Goal: Task Accomplishment & Management: Complete application form

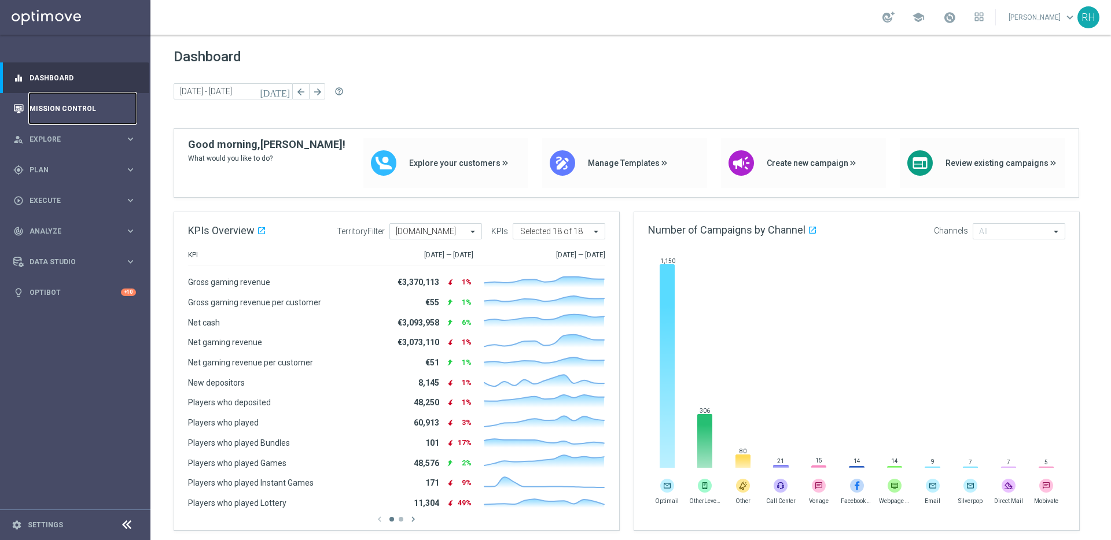
click at [101, 112] on link "Mission Control" at bounding box center [83, 108] width 106 height 31
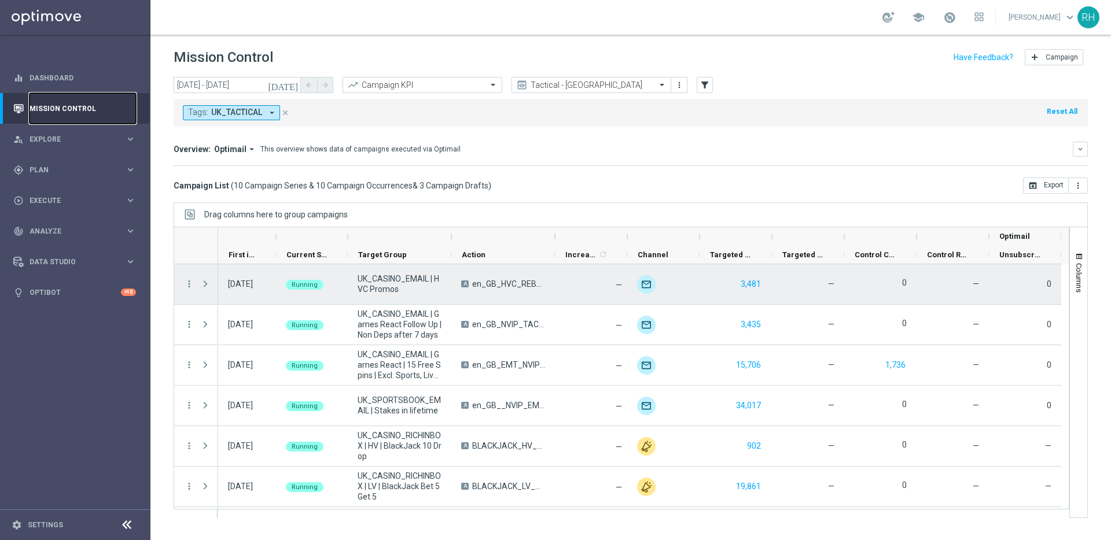
scroll to position [282, 0]
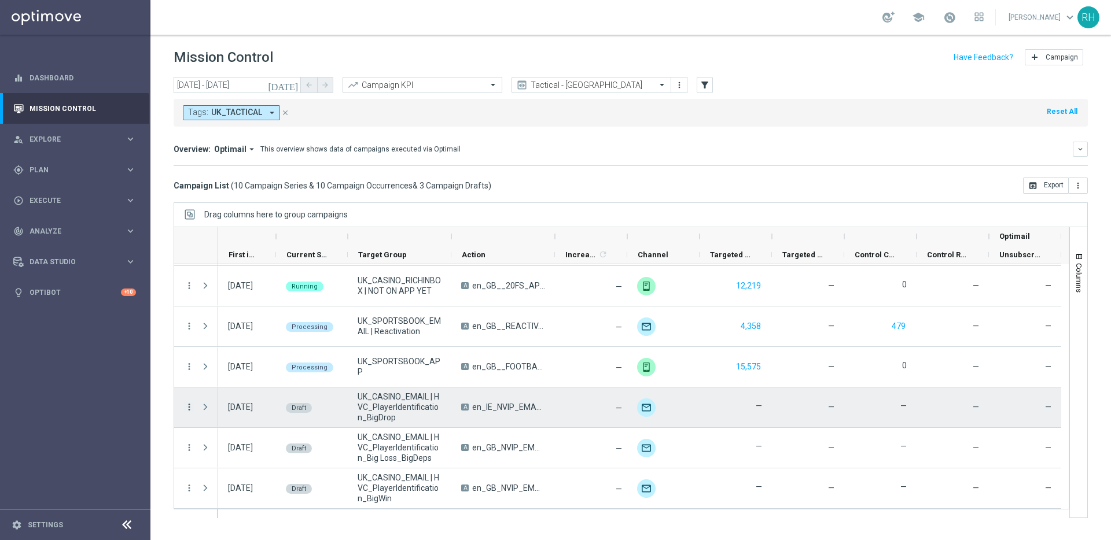
click at [190, 407] on icon "more_vert" at bounding box center [189, 407] width 10 height 10
click at [212, 450] on span "Edit" at bounding box center [218, 452] width 13 height 8
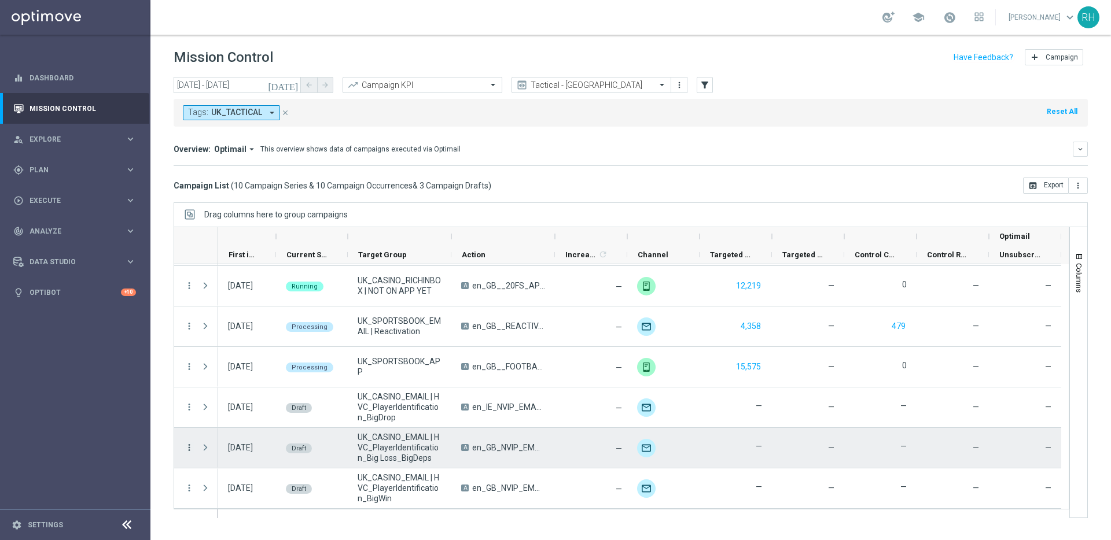
click at [190, 448] on icon "more_vert" at bounding box center [189, 448] width 10 height 10
click at [220, 492] on span "Edit" at bounding box center [218, 493] width 13 height 8
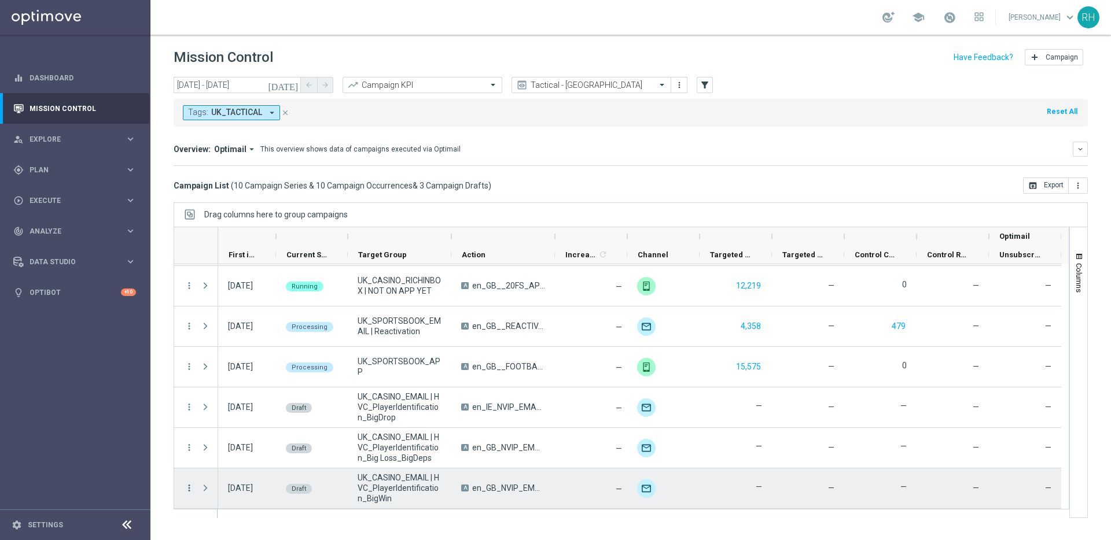
click at [191, 488] on icon "more_vert" at bounding box center [189, 488] width 10 height 10
click at [230, 450] on div "Edit" at bounding box center [266, 454] width 108 height 8
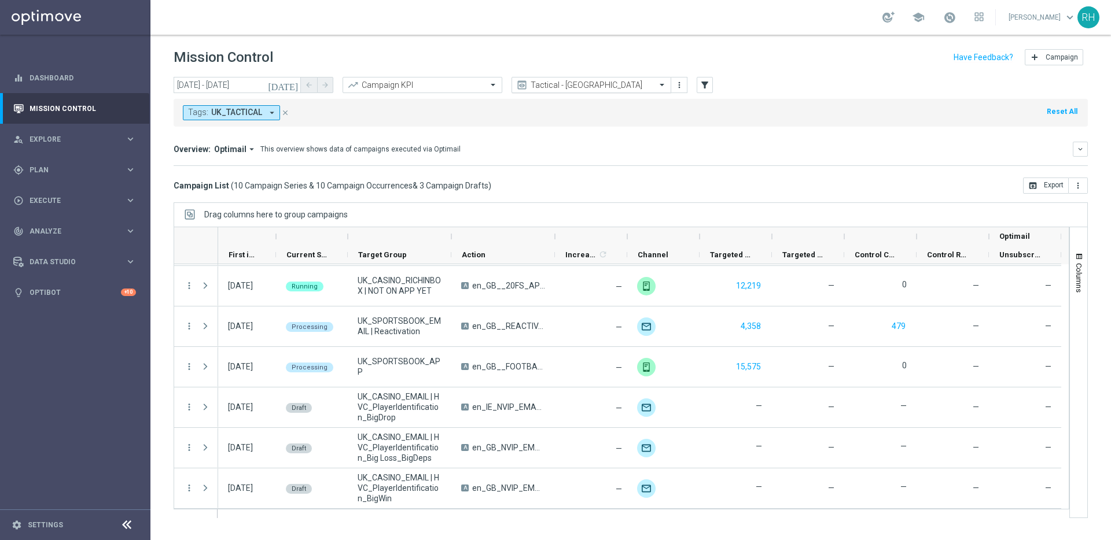
click at [645, 91] on div "Tactical - UK" at bounding box center [592, 85] width 160 height 16
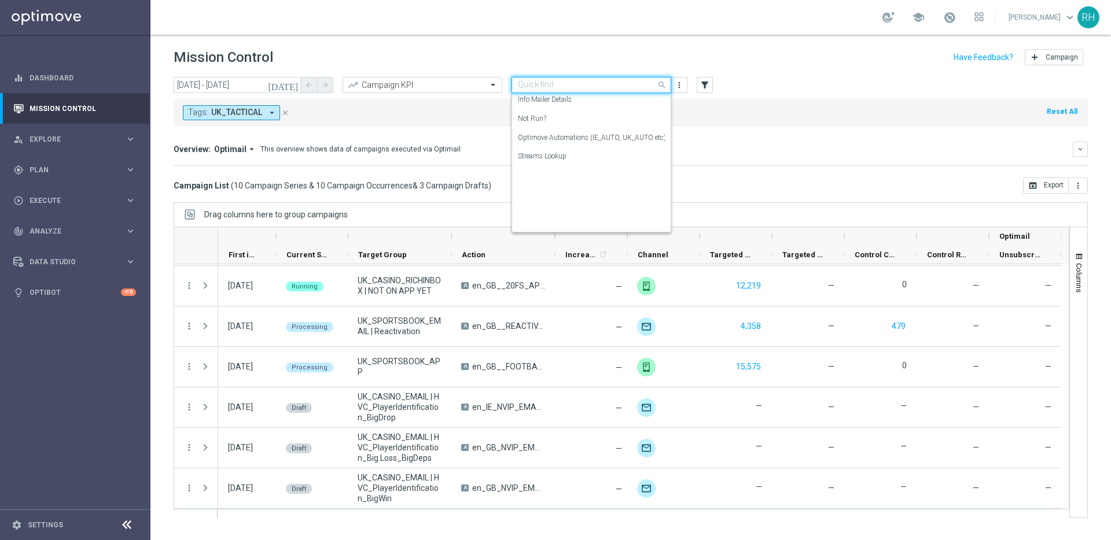
scroll to position [206, 0]
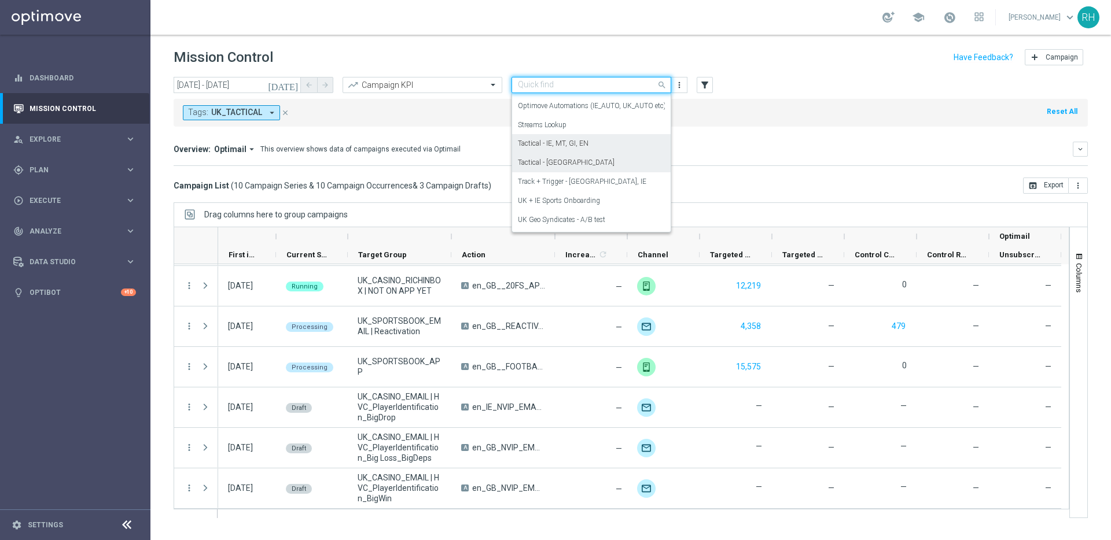
click at [606, 149] on div "Tactical - IE, MT, GI, EN" at bounding box center [591, 143] width 147 height 19
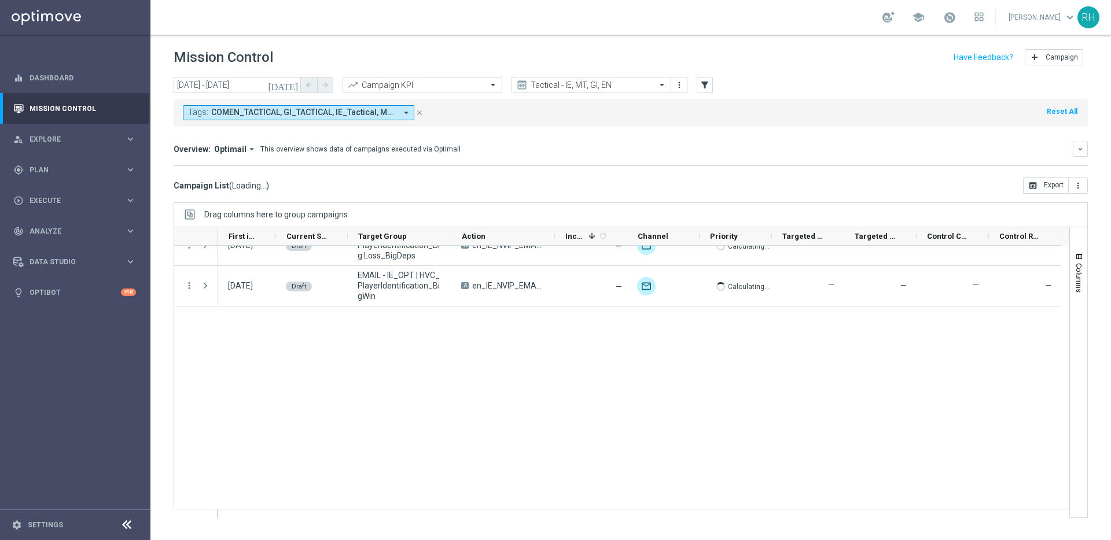
scroll to position [61, 0]
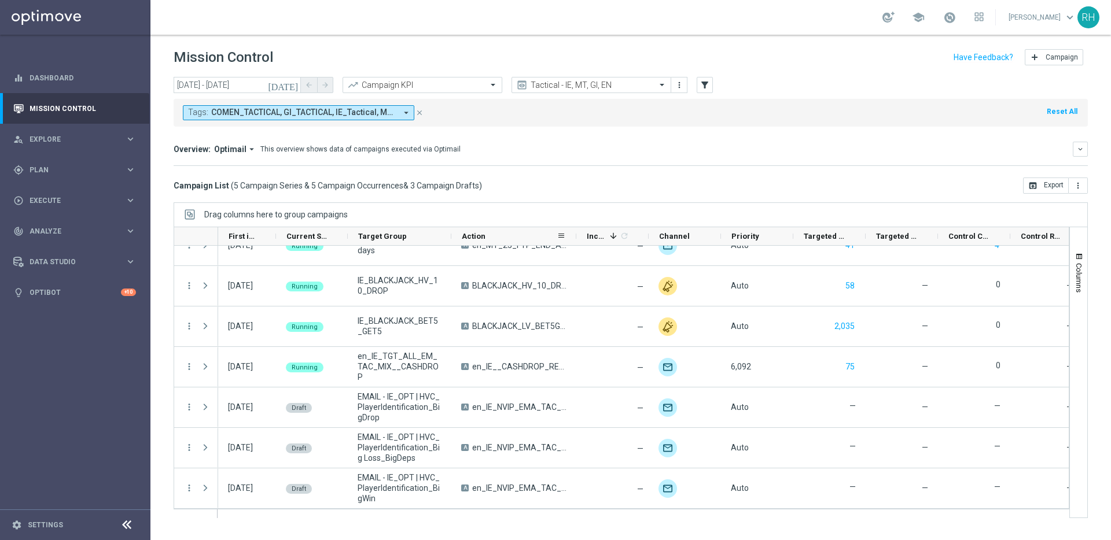
drag, startPoint x: 552, startPoint y: 234, endPoint x: 812, endPoint y: 257, distance: 261.4
click at [812, 257] on div at bounding box center [622, 373] width 896 height 292
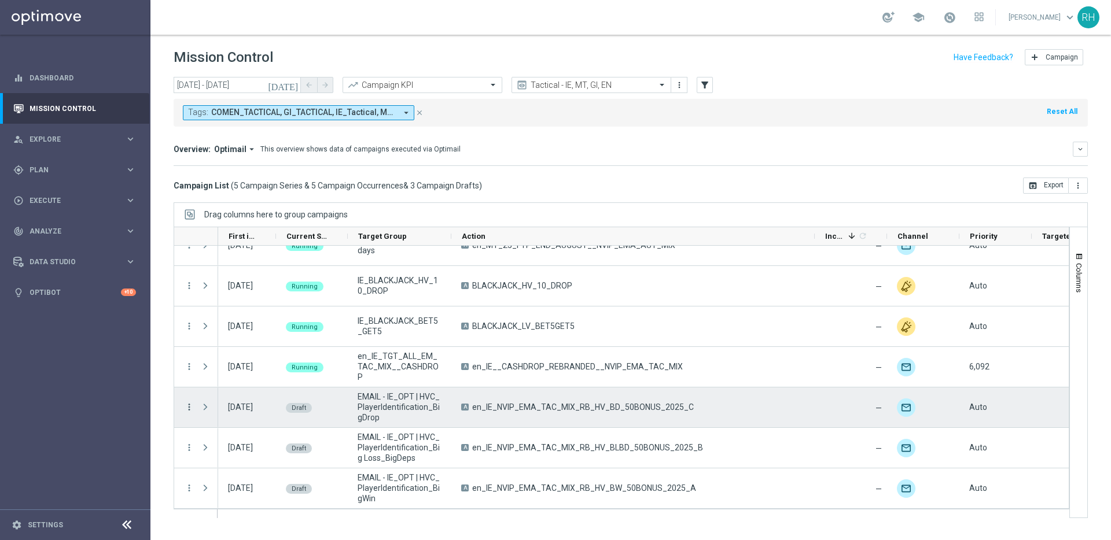
click at [193, 405] on icon "more_vert" at bounding box center [189, 407] width 10 height 10
click at [218, 448] on span "Edit" at bounding box center [218, 452] width 13 height 8
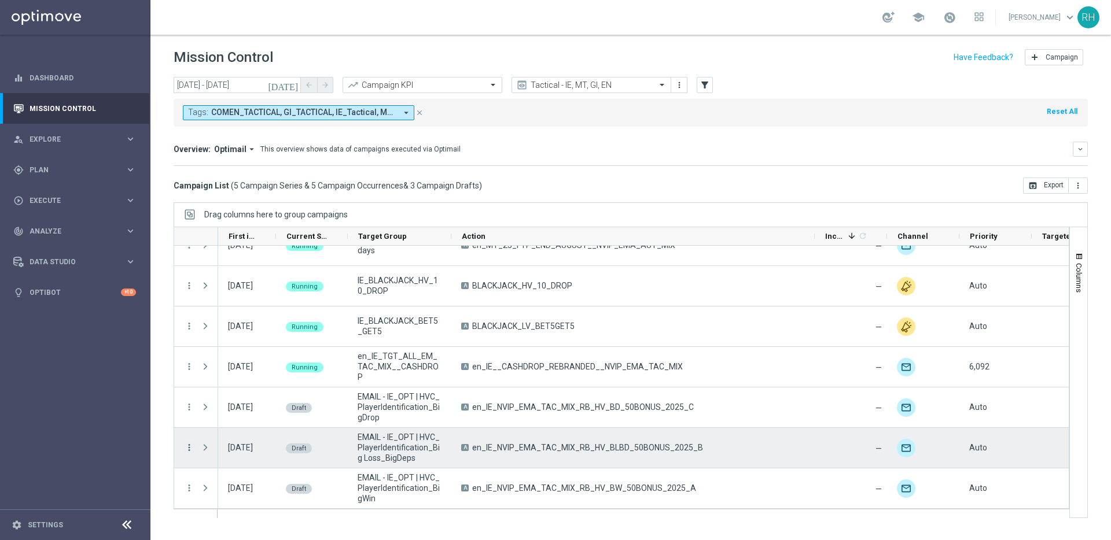
click at [187, 450] on icon "more_vert" at bounding box center [189, 448] width 10 height 10
click at [215, 489] on span "Edit" at bounding box center [218, 493] width 13 height 8
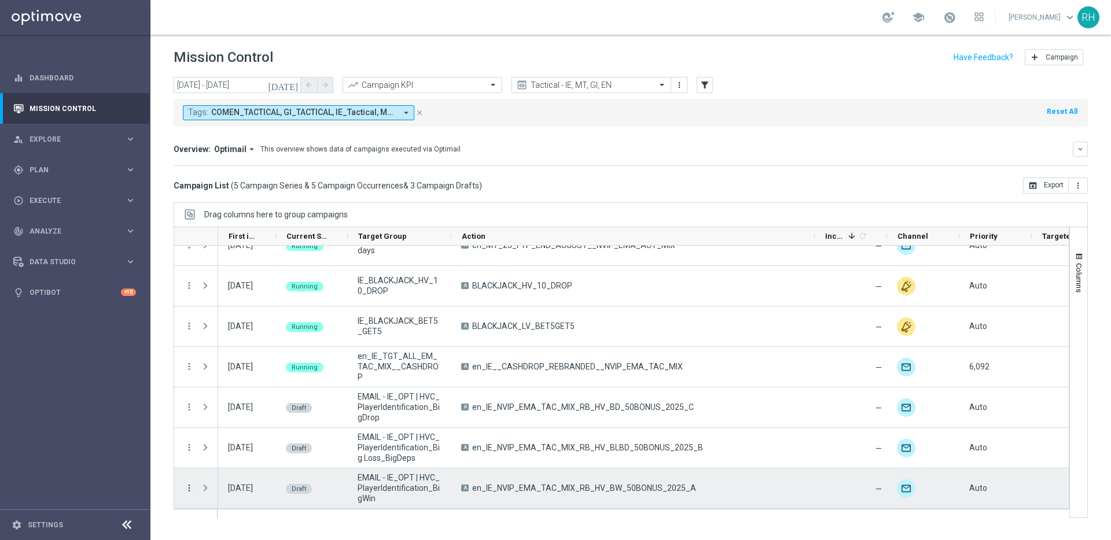
click at [187, 488] on icon "more_vert" at bounding box center [189, 488] width 10 height 10
click at [225, 451] on div "Edit" at bounding box center [266, 454] width 108 height 8
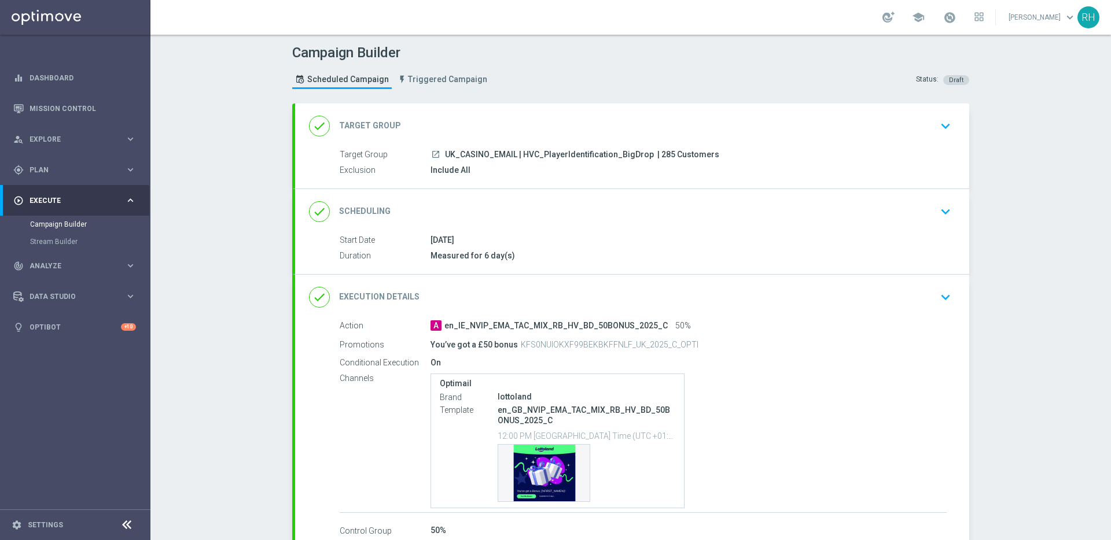
click at [943, 301] on icon "keyboard_arrow_down" at bounding box center [945, 297] width 17 height 17
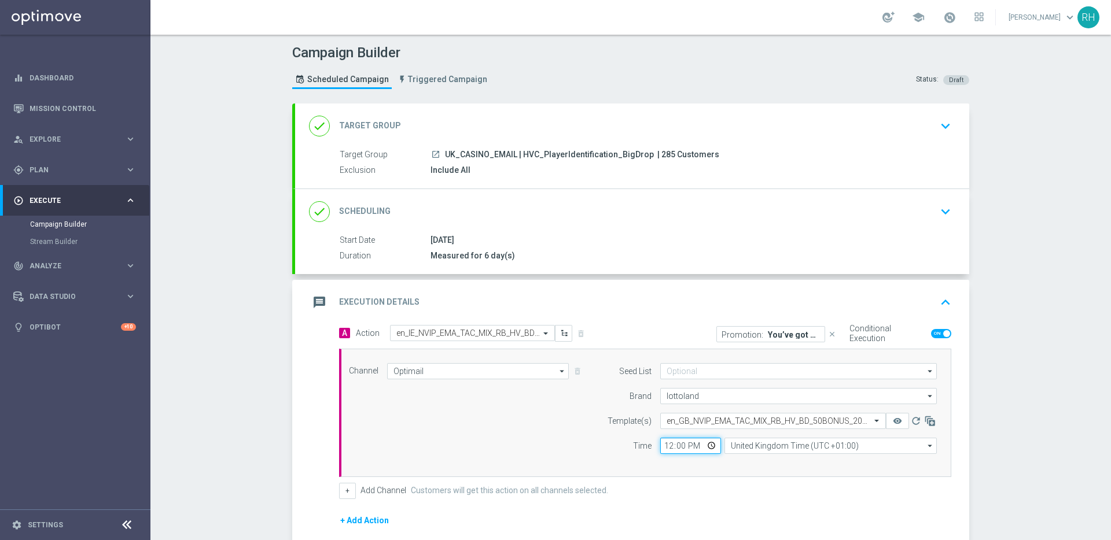
click at [666, 449] on input "12:00" at bounding box center [690, 446] width 61 height 16
type input "17:00"
click at [726, 467] on div "Channel Optimail Optimail arrow_drop_down Show Selected 1 of 26 Silverpop" at bounding box center [645, 413] width 612 height 128
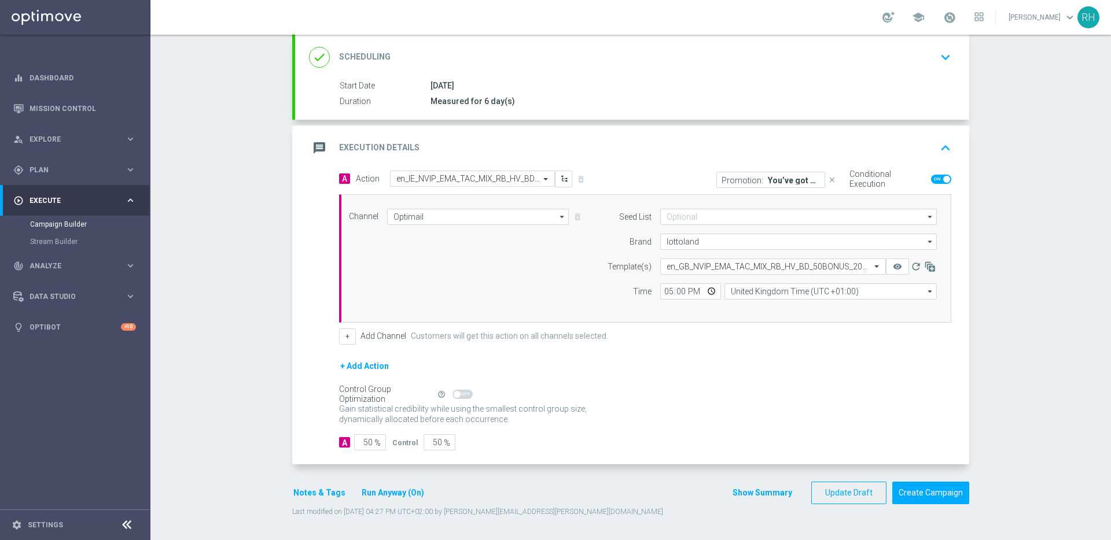
click at [736, 493] on button "Show Summary" at bounding box center [762, 493] width 61 height 13
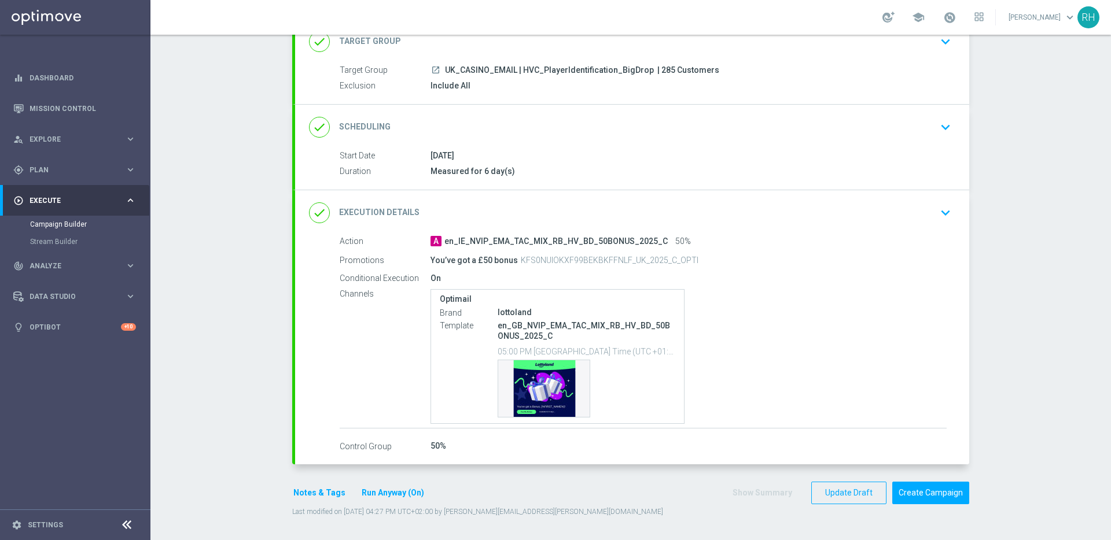
scroll to position [84, 0]
click at [562, 368] on div "Template preview" at bounding box center [543, 389] width 91 height 57
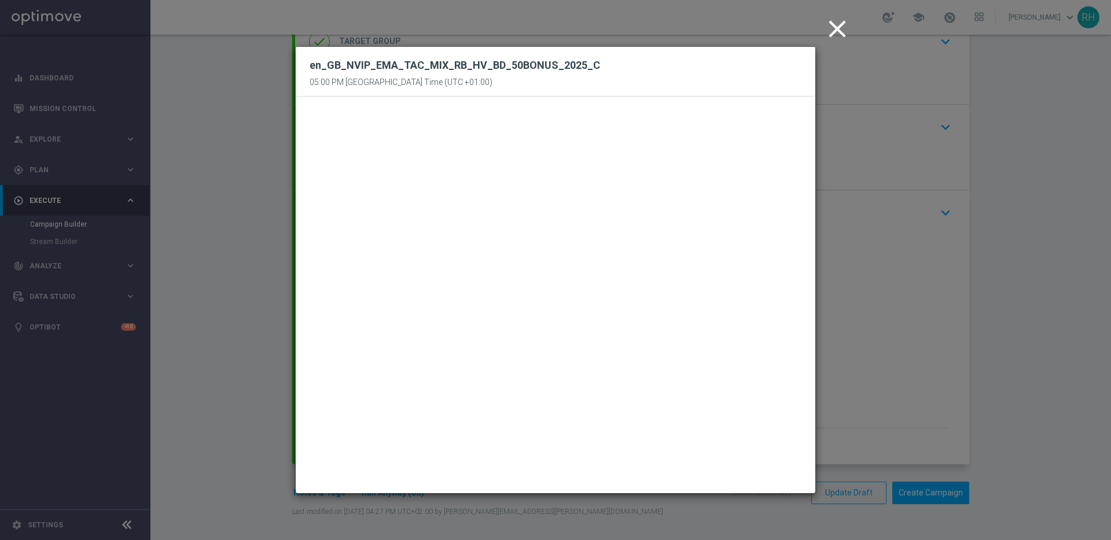
click at [841, 27] on icon "close" at bounding box center [837, 28] width 29 height 29
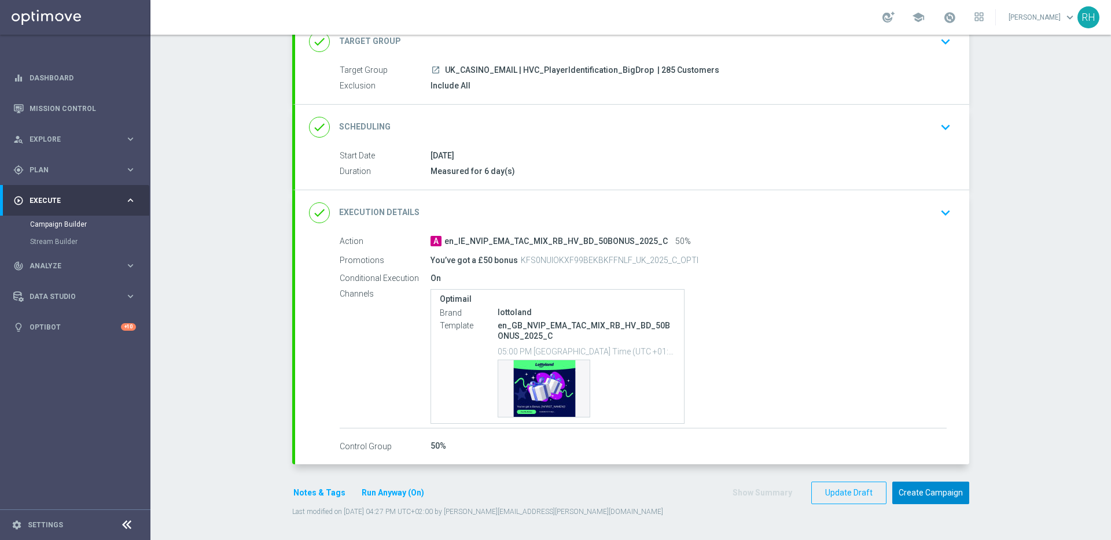
click at [948, 498] on button "Create Campaign" at bounding box center [930, 493] width 77 height 23
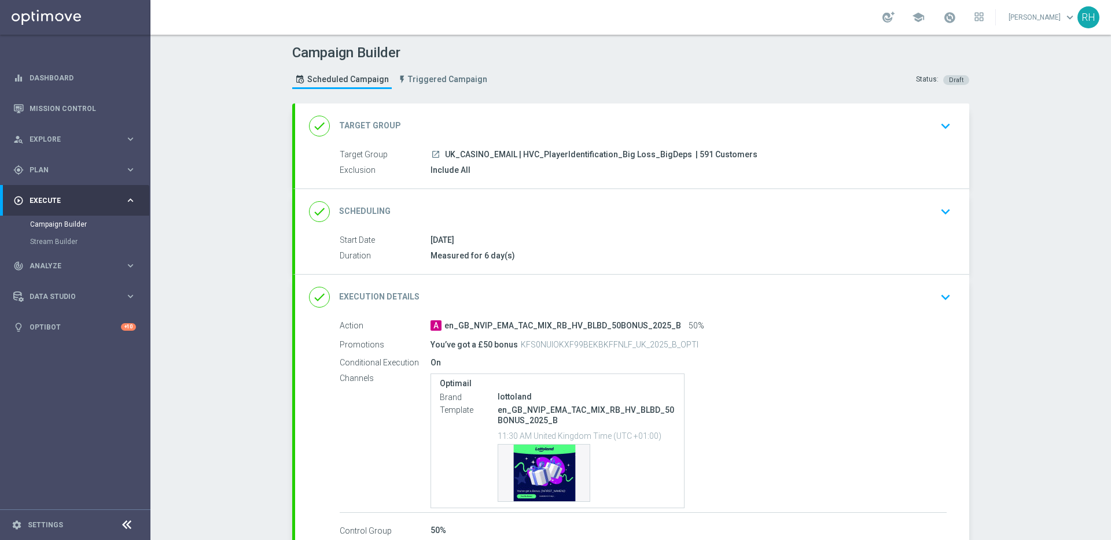
click at [755, 285] on div "done Execution Details keyboard_arrow_down" at bounding box center [632, 297] width 674 height 45
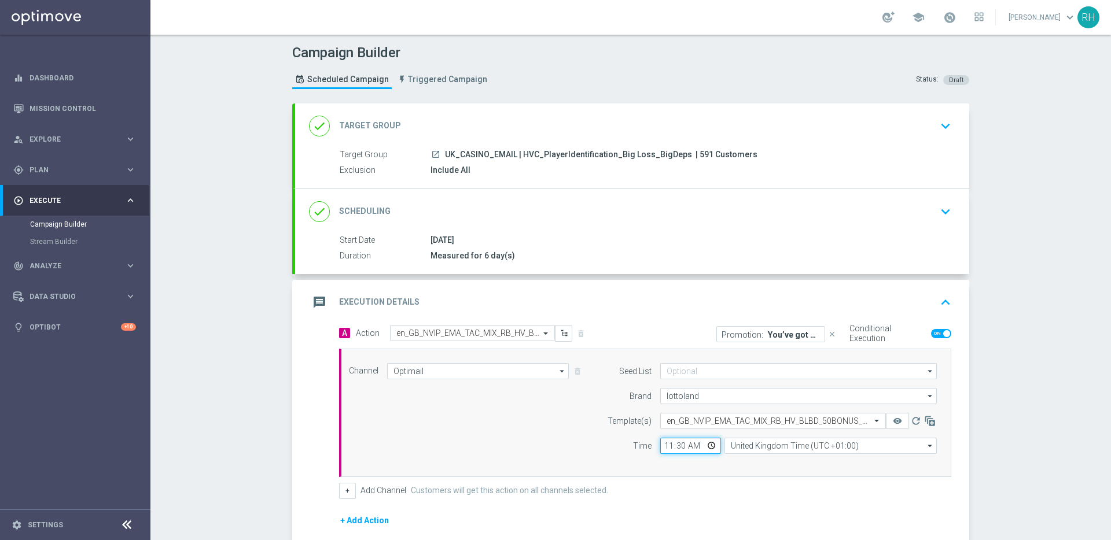
click at [687, 449] on input "11:30" at bounding box center [690, 446] width 61 height 16
click at [666, 448] on input "23:30" at bounding box center [690, 446] width 61 height 16
type input "16:30"
click at [674, 473] on div "Channel Optimail Optimail arrow_drop_down Show Selected 1 of 26 Silverpop" at bounding box center [645, 413] width 612 height 128
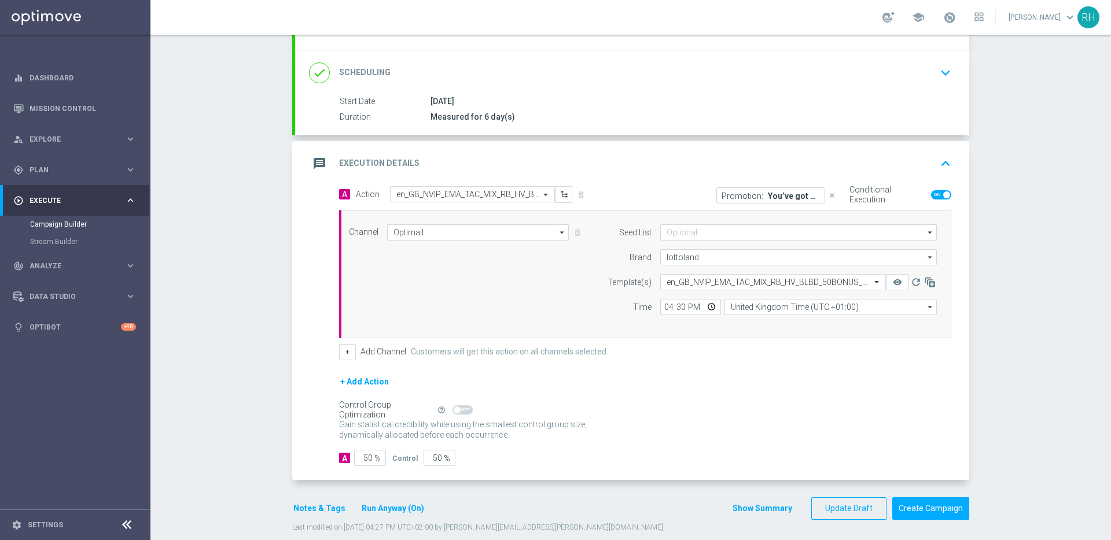
scroll to position [155, 0]
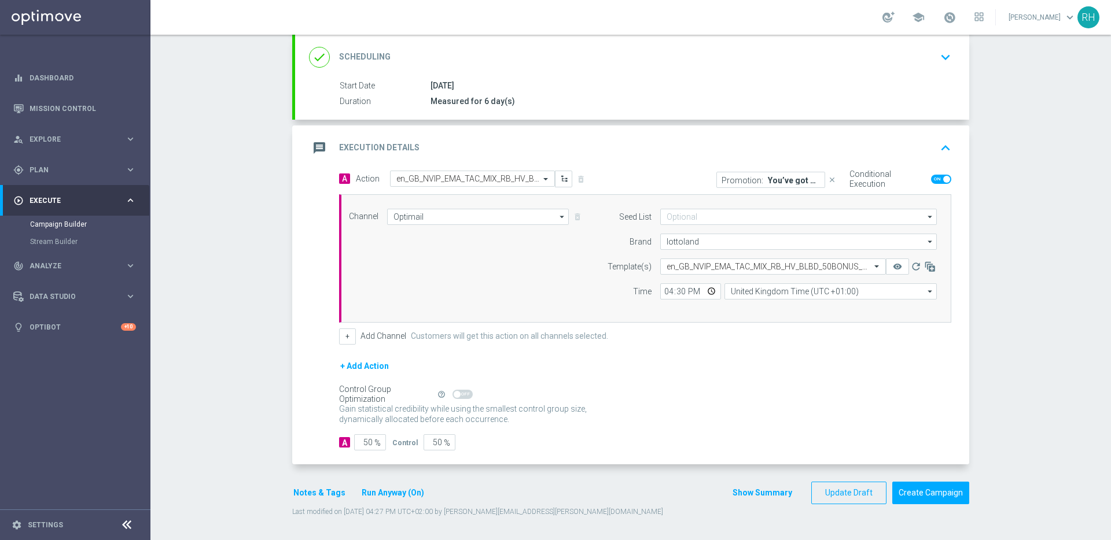
click at [942, 152] on icon "keyboard_arrow_up" at bounding box center [945, 147] width 17 height 17
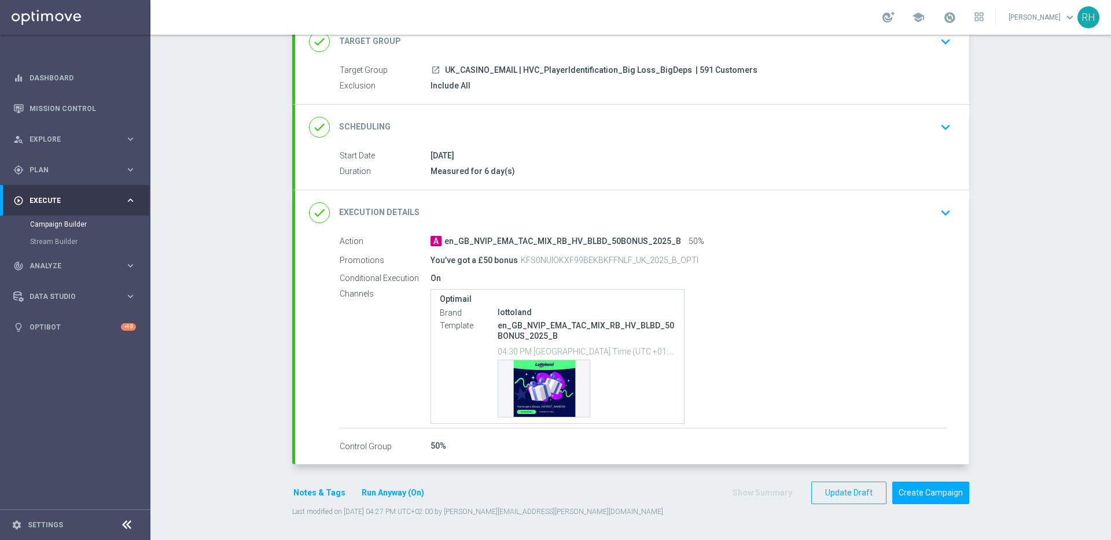
scroll to position [84, 0]
click at [906, 486] on button "Create Campaign" at bounding box center [930, 493] width 77 height 23
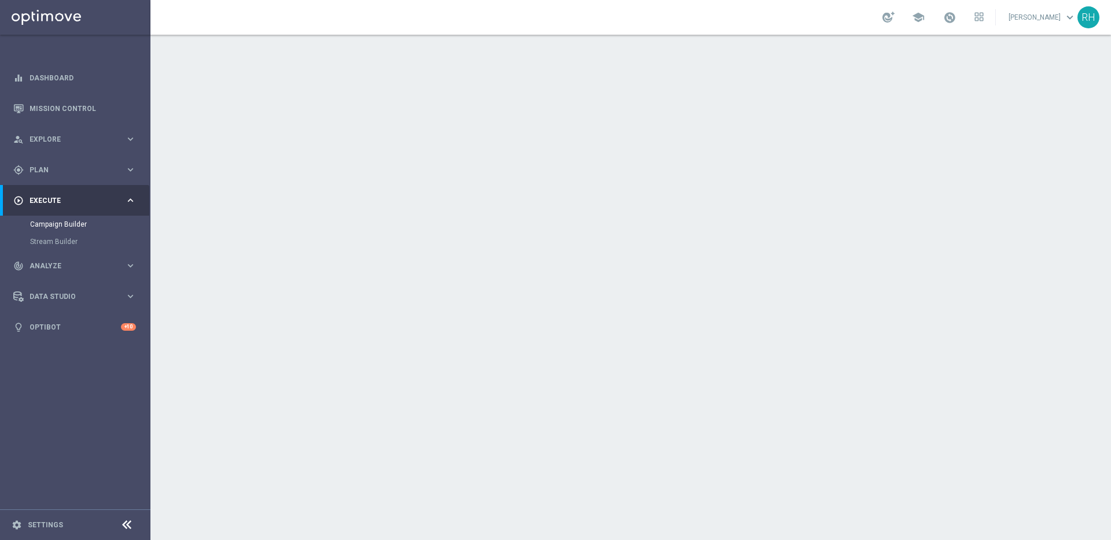
scroll to position [84, 0]
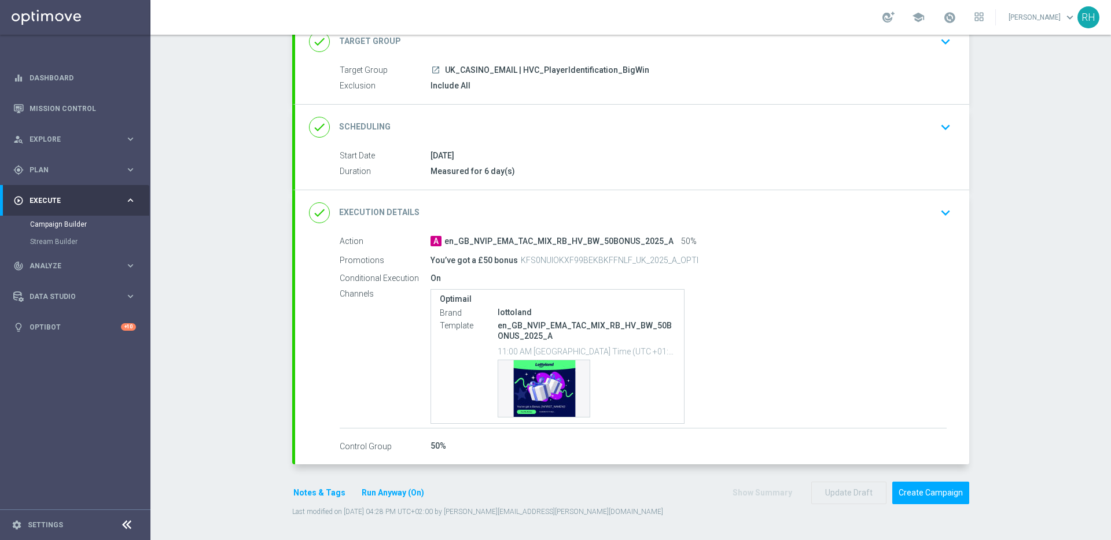
click at [937, 215] on icon "keyboard_arrow_down" at bounding box center [945, 212] width 17 height 17
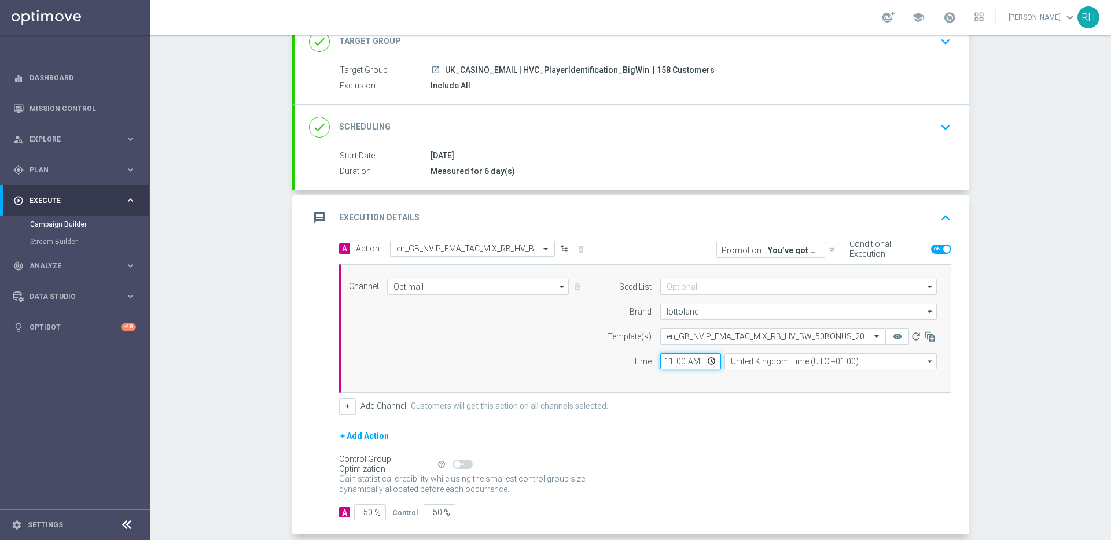
click at [665, 365] on input "11:00" at bounding box center [690, 362] width 61 height 16
click at [689, 363] on input "04:00" at bounding box center [690, 362] width 61 height 16
type input "16:00"
click at [713, 417] on form "A Action Select action en_GB_NVIP_EMA_TAC_MIX_RB_HV_BW_50BONUS_2025_A delete_fo…" at bounding box center [645, 381] width 612 height 281
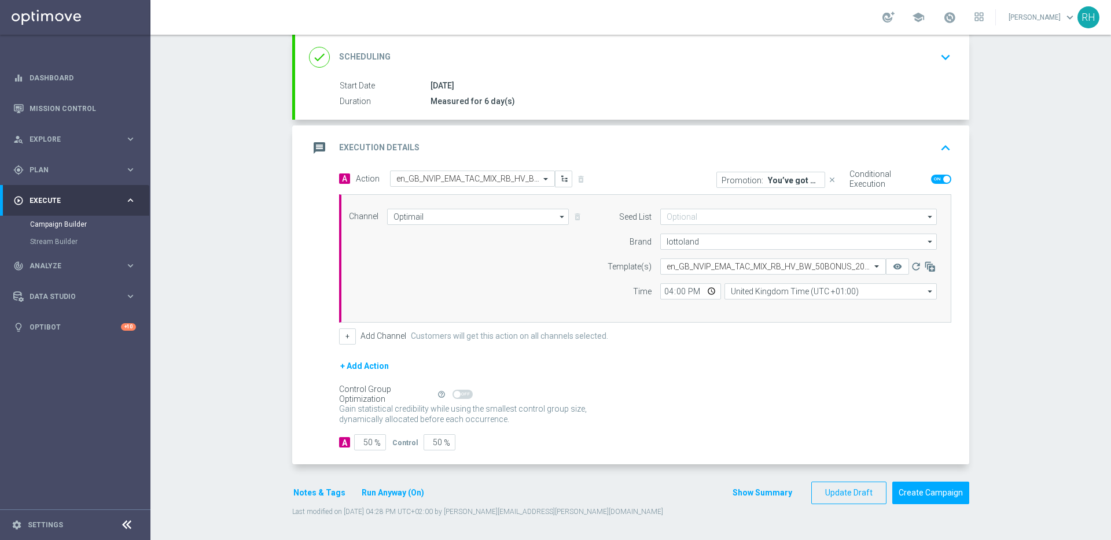
click at [320, 492] on button "Notes & Tags" at bounding box center [319, 493] width 54 height 14
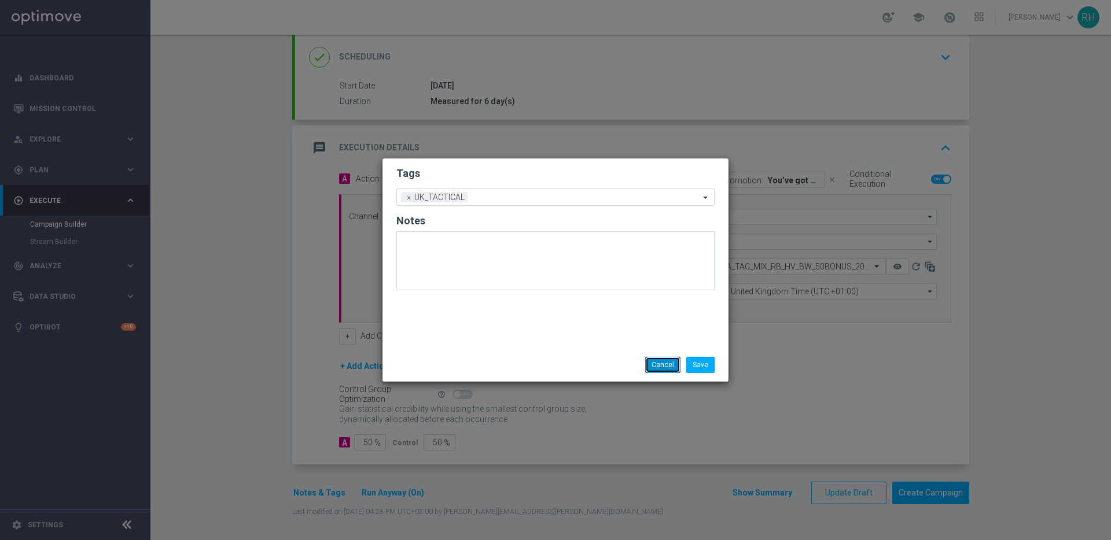
click at [663, 370] on button "Cancel" at bounding box center [662, 365] width 35 height 16
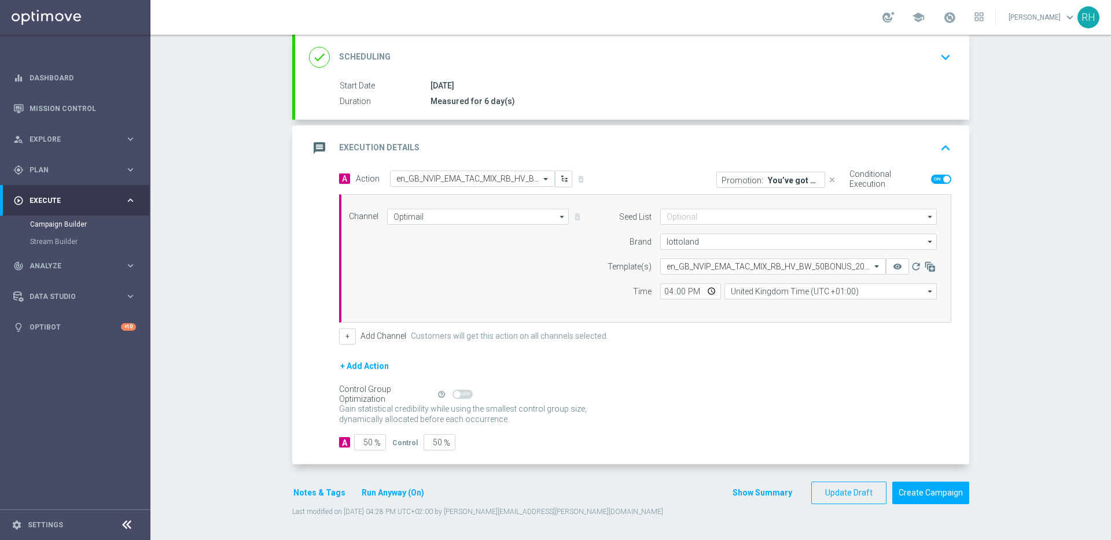
click at [764, 494] on button "Show Summary" at bounding box center [762, 493] width 61 height 13
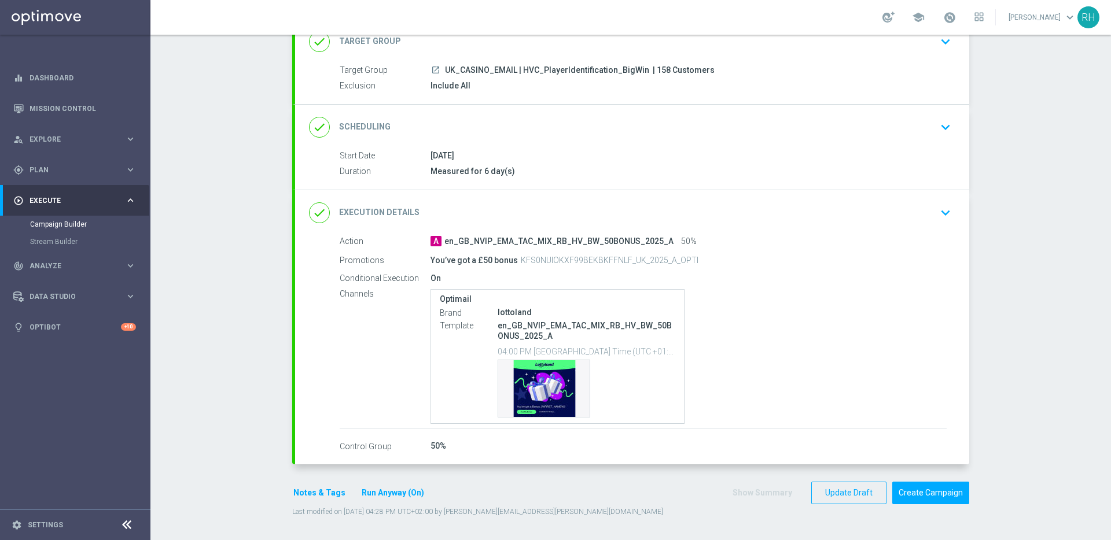
scroll to position [69, 0]
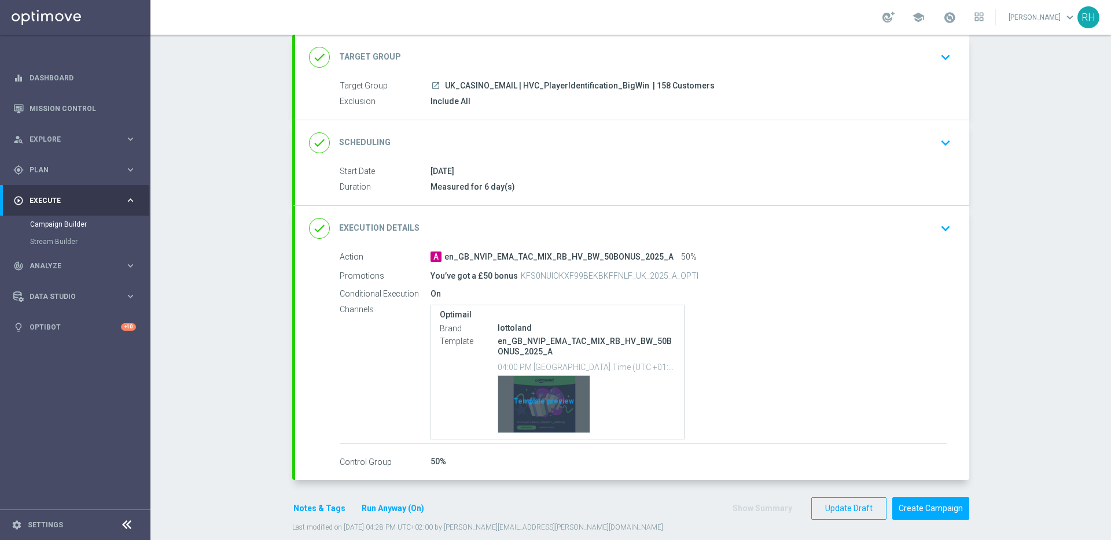
click at [546, 407] on div "Template preview" at bounding box center [543, 404] width 91 height 57
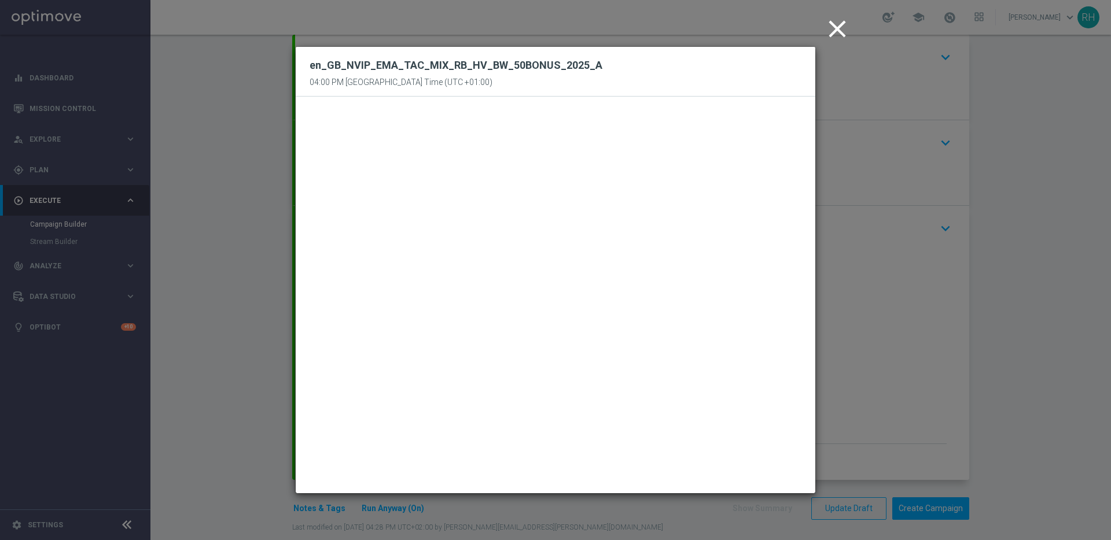
click at [848, 31] on icon "close" at bounding box center [837, 28] width 29 height 29
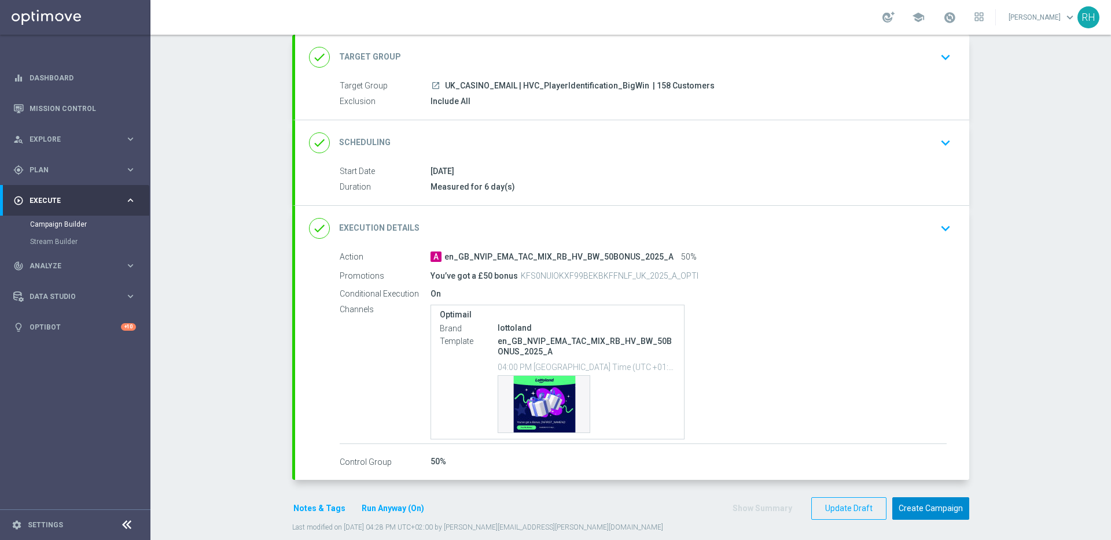
click at [917, 515] on button "Create Campaign" at bounding box center [930, 509] width 77 height 23
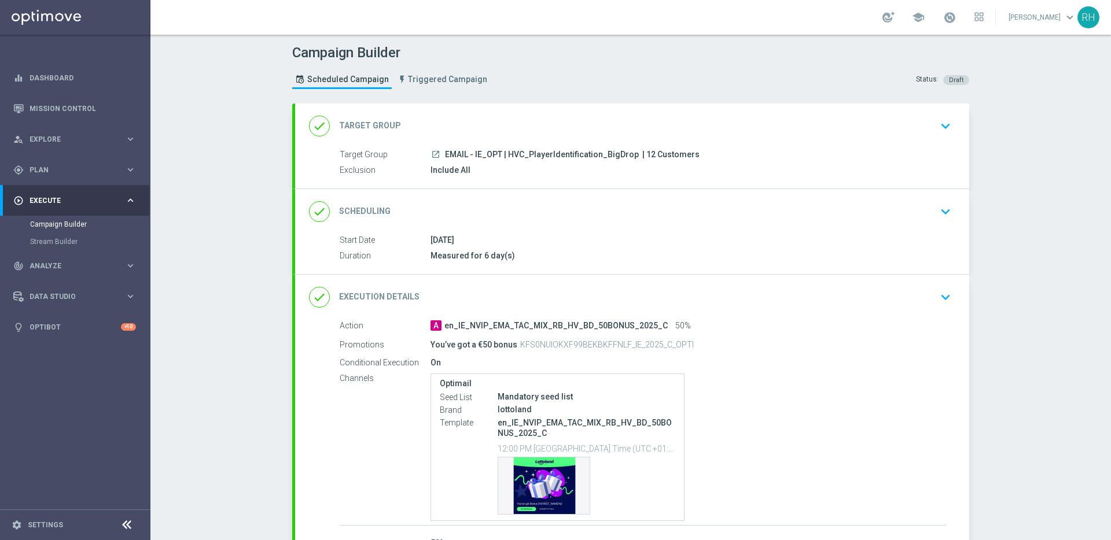
click at [780, 297] on div "done Execution Details keyboard_arrow_down" at bounding box center [632, 297] width 646 height 22
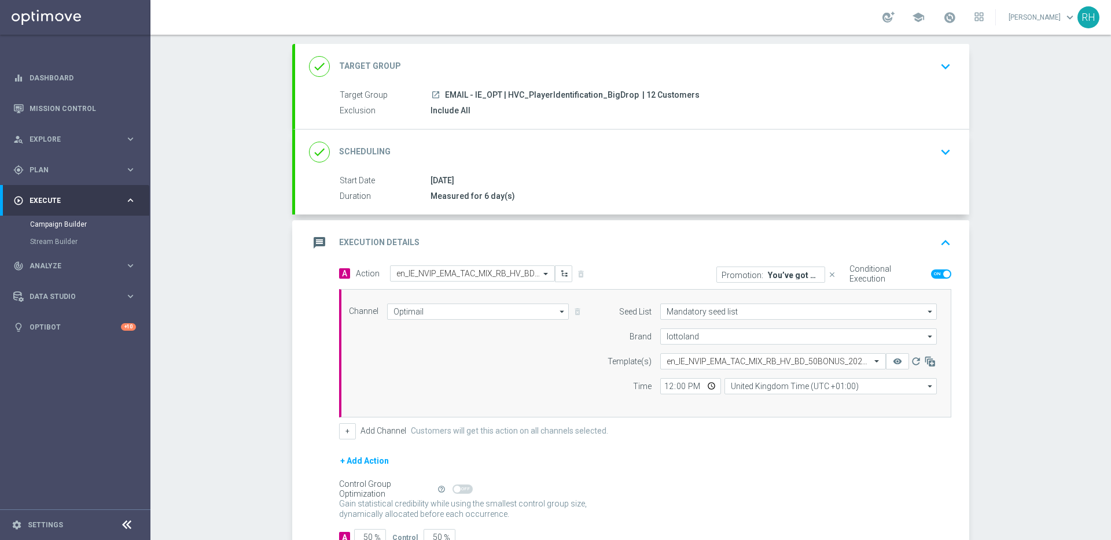
scroll to position [61, 0]
click at [661, 388] on input "12:00" at bounding box center [690, 385] width 61 height 16
type input "17:00"
click at [703, 433] on div "+ Add Channel Customers will get this action on all channels selected." at bounding box center [645, 430] width 612 height 16
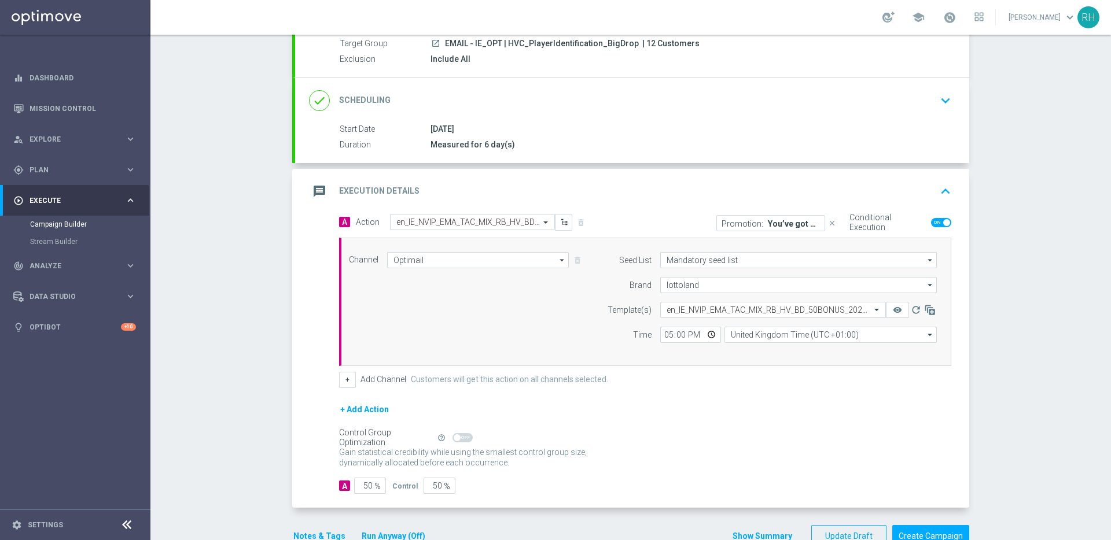
scroll to position [155, 0]
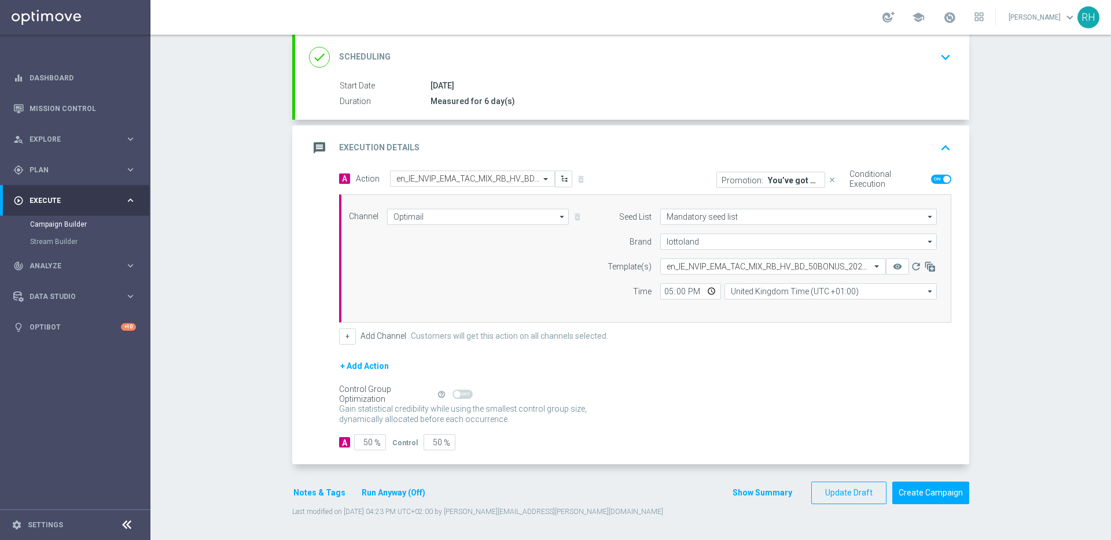
click at [768, 491] on button "Show Summary" at bounding box center [762, 493] width 61 height 13
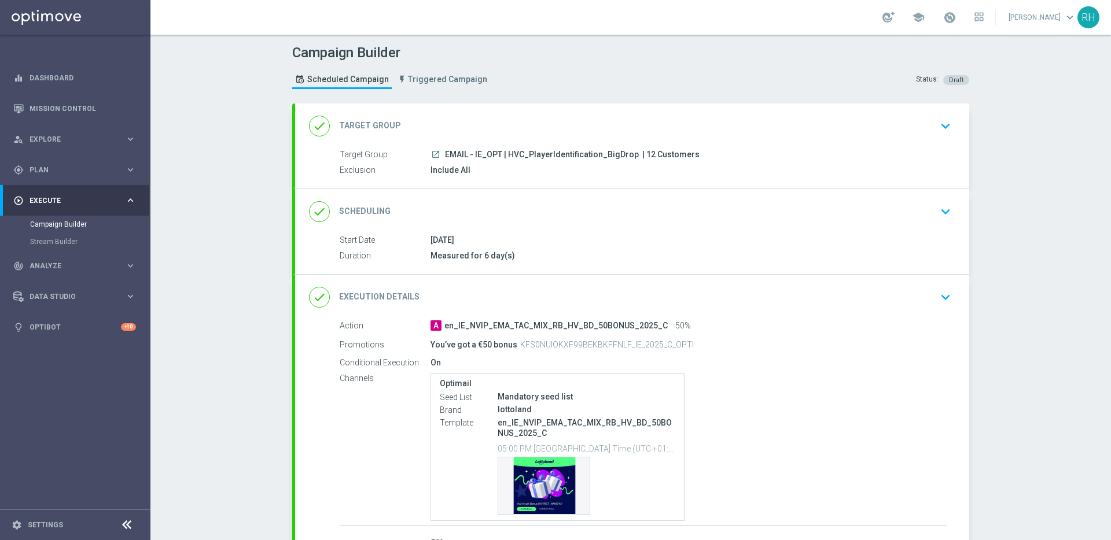
scroll to position [97, 0]
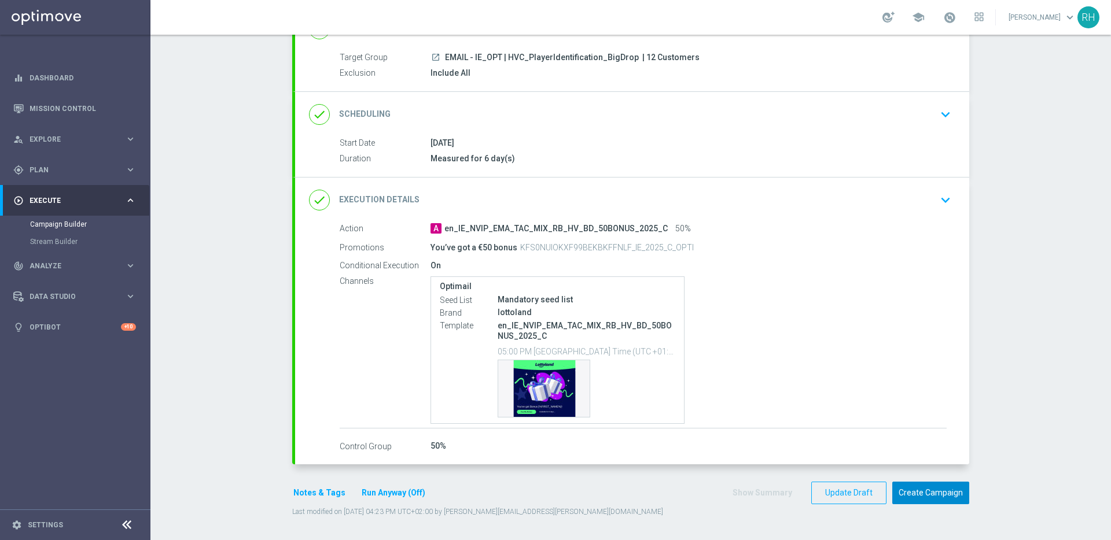
click at [949, 499] on button "Create Campaign" at bounding box center [930, 493] width 77 height 23
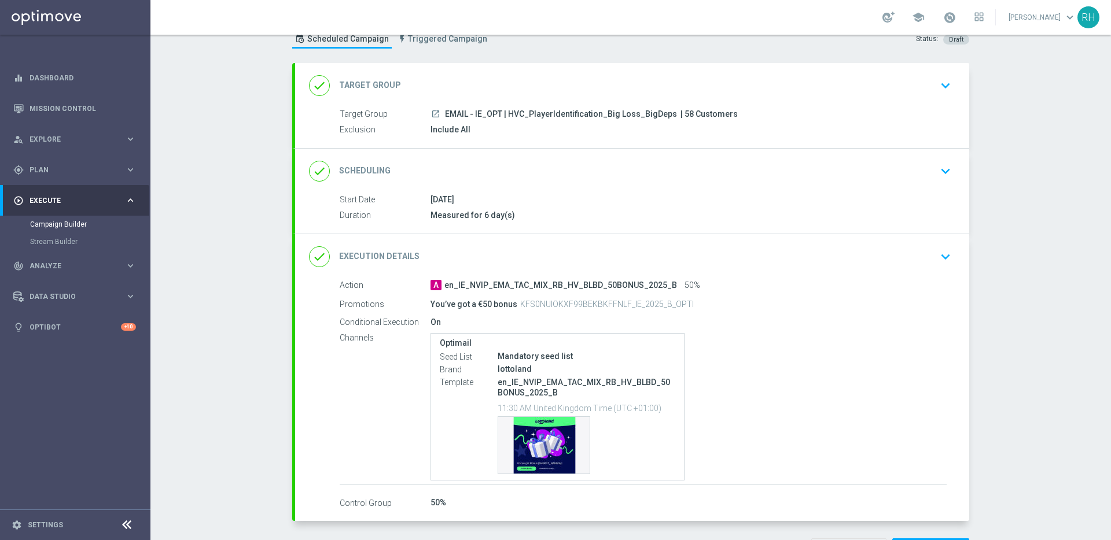
scroll to position [85, 0]
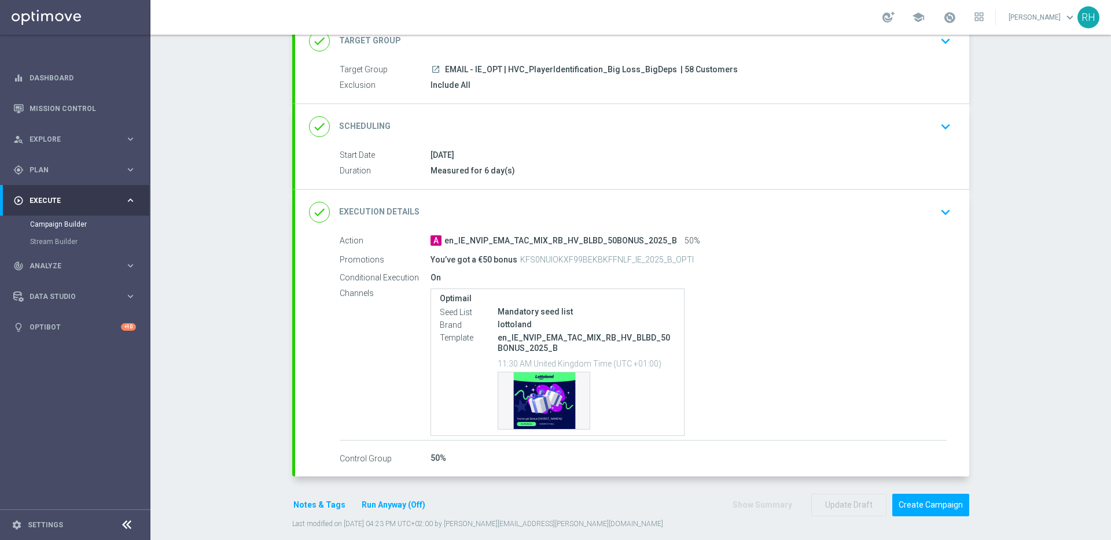
click at [837, 225] on div "done Execution Details keyboard_arrow_down" at bounding box center [632, 212] width 674 height 45
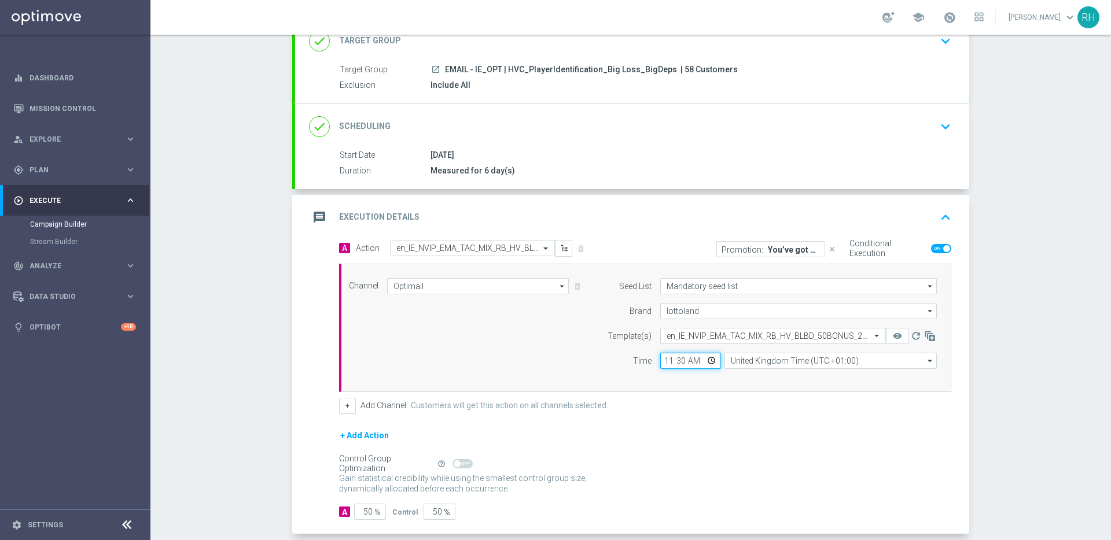
click at [665, 363] on input "11:30" at bounding box center [690, 361] width 61 height 16
click at [689, 363] on input "04:30" at bounding box center [690, 361] width 61 height 16
type input "16:30"
click at [715, 421] on form "A Action Select action en_IE_NVIP_EMA_TAC_MIX_RB_HV_BLBD_50BONUS_2025_B delete_…" at bounding box center [645, 380] width 612 height 281
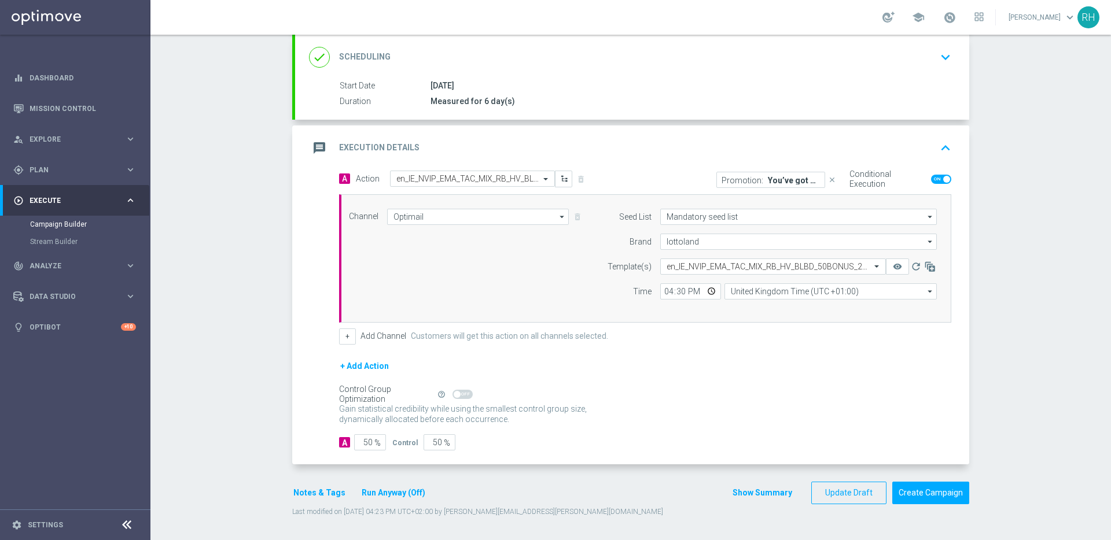
click at [753, 501] on div "Show Summary Update Draft Create Campaign" at bounding box center [850, 493] width 237 height 23
click at [755, 496] on button "Show Summary" at bounding box center [762, 493] width 61 height 13
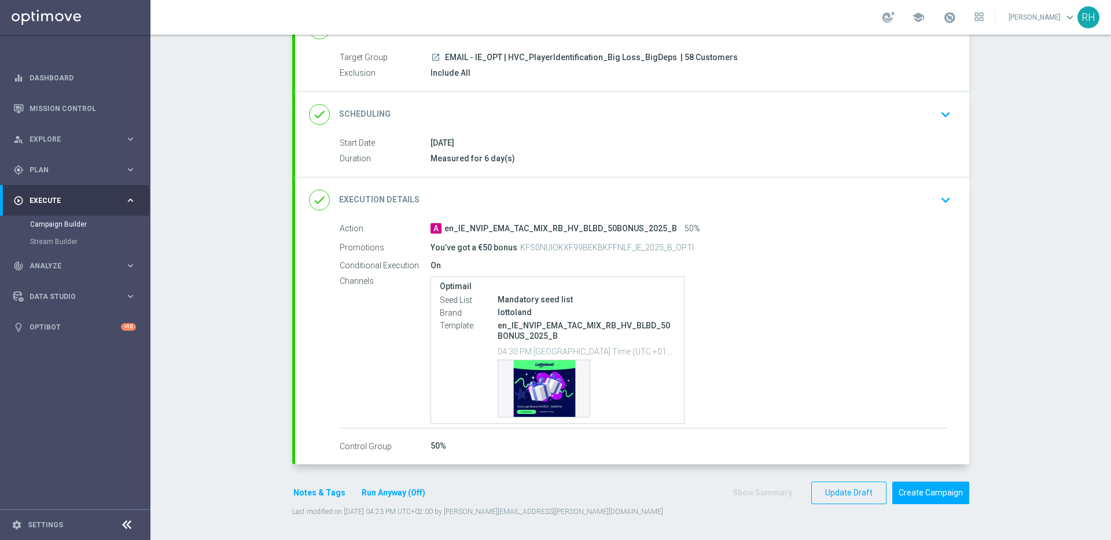
scroll to position [97, 0]
click at [914, 484] on button "Create Campaign" at bounding box center [930, 493] width 77 height 23
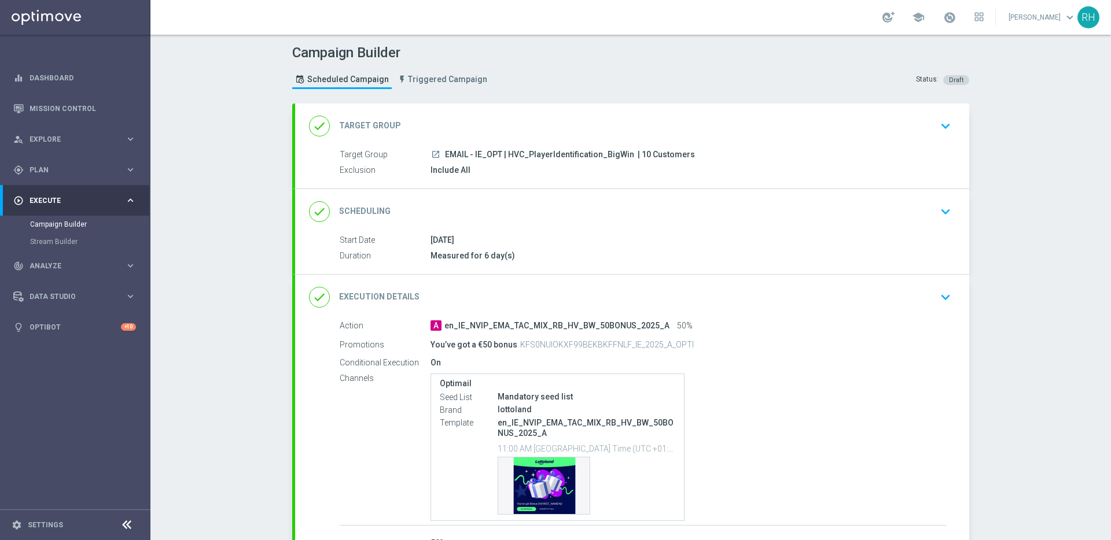
click at [788, 287] on div "done Execution Details keyboard_arrow_down" at bounding box center [632, 297] width 646 height 22
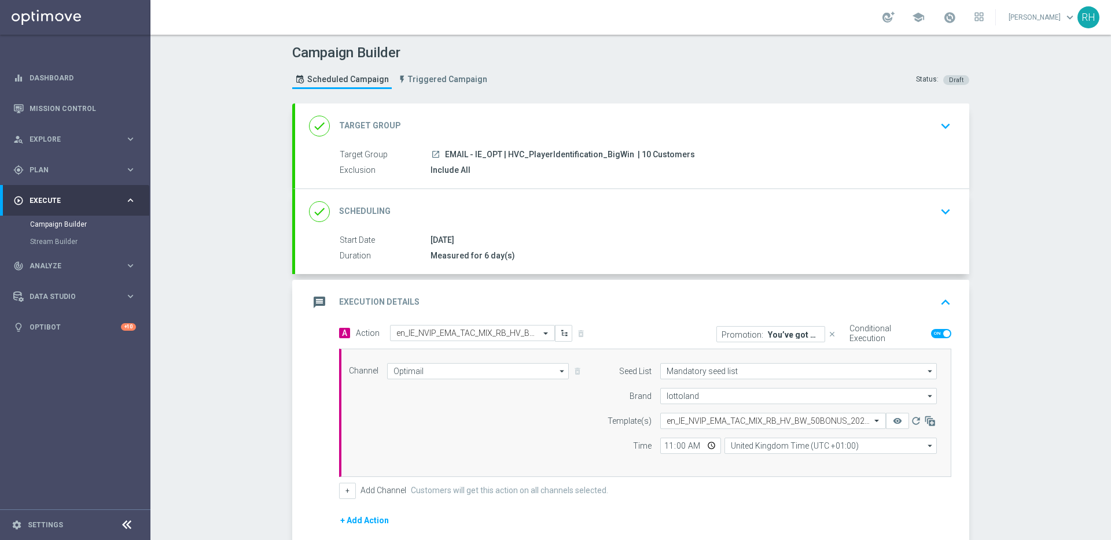
click at [788, 287] on div "message Execution Details keyboard_arrow_up" at bounding box center [632, 302] width 674 height 45
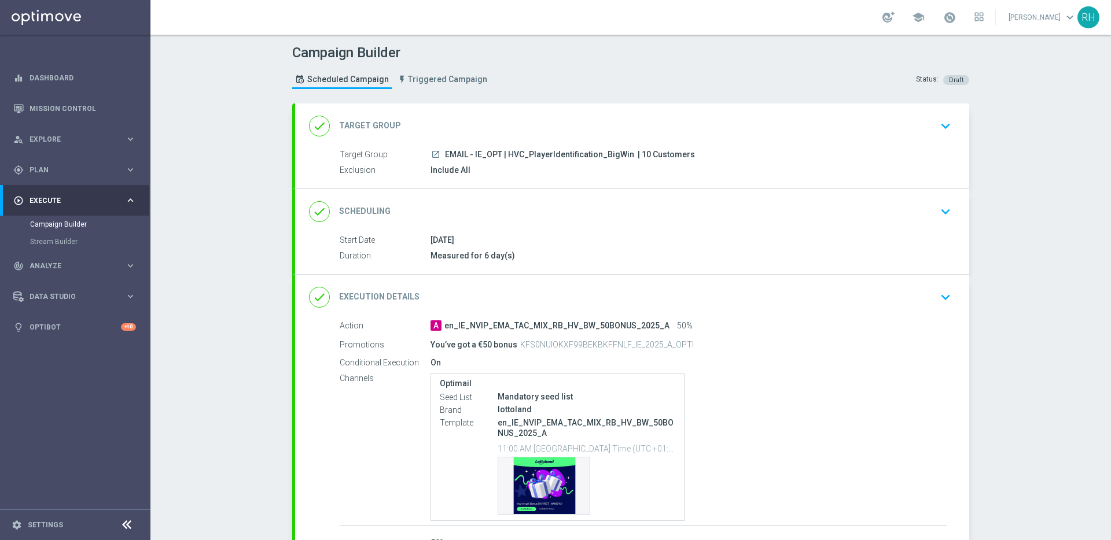
click at [788, 287] on div "done Execution Details keyboard_arrow_down Action A en_IE_NVIP_EMA_TAC_MIX_RB_H…" at bounding box center [632, 419] width 674 height 288
click at [788, 287] on div "done Execution Details keyboard_arrow_down" at bounding box center [632, 297] width 646 height 22
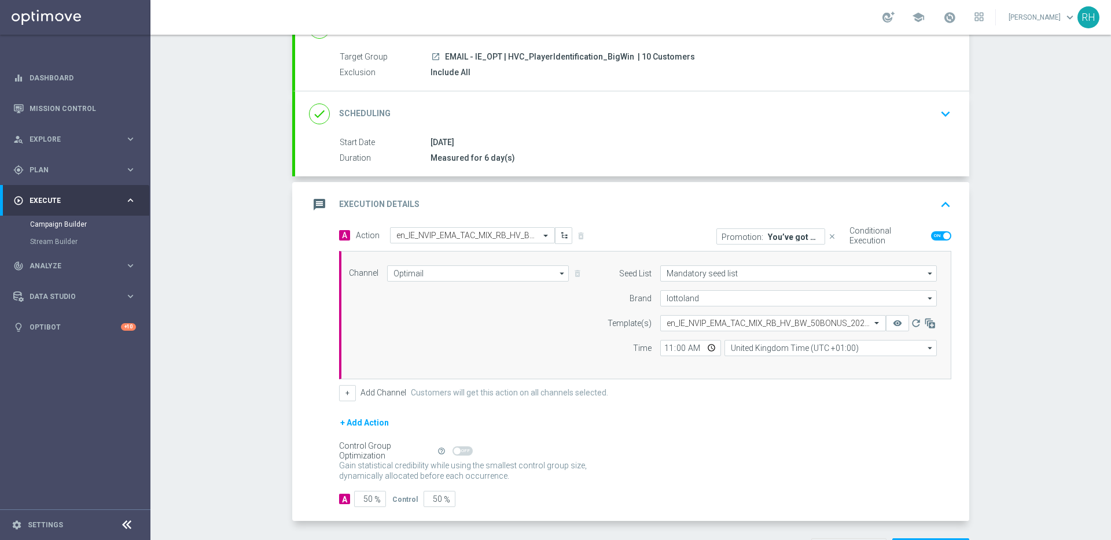
scroll to position [142, 0]
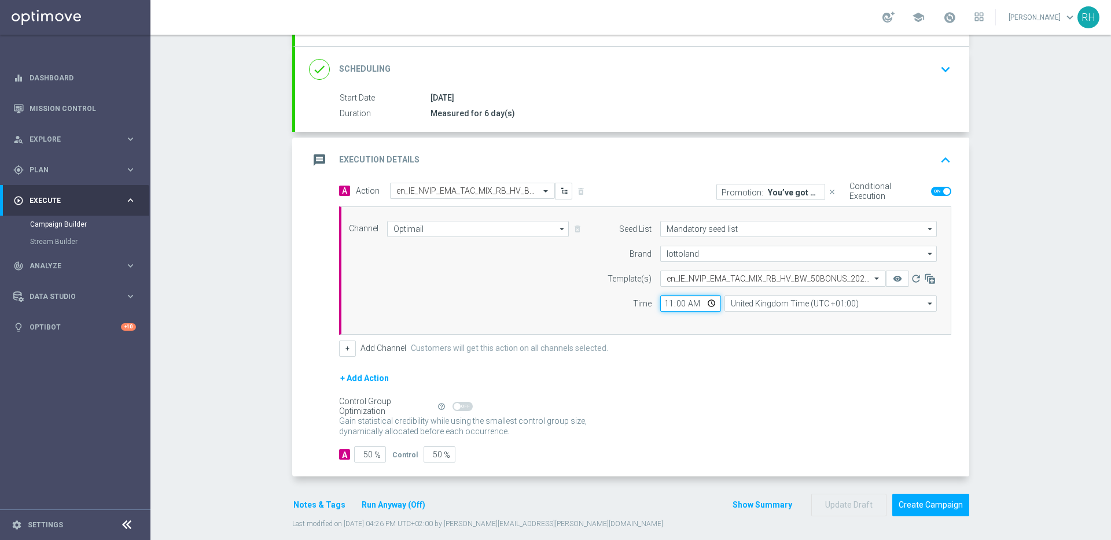
click at [691, 306] on input "11:00" at bounding box center [690, 304] width 61 height 16
click at [664, 304] on input "23:00" at bounding box center [690, 304] width 61 height 16
click at [683, 366] on form "A Action Select action en_IE_NVIP_EMA_TAC_MIX_RB_HV_BW_50BONUS_2025_A delete_fo…" at bounding box center [645, 323] width 612 height 281
click at [675, 307] on input "16:30" at bounding box center [690, 304] width 61 height 16
type input "16:00"
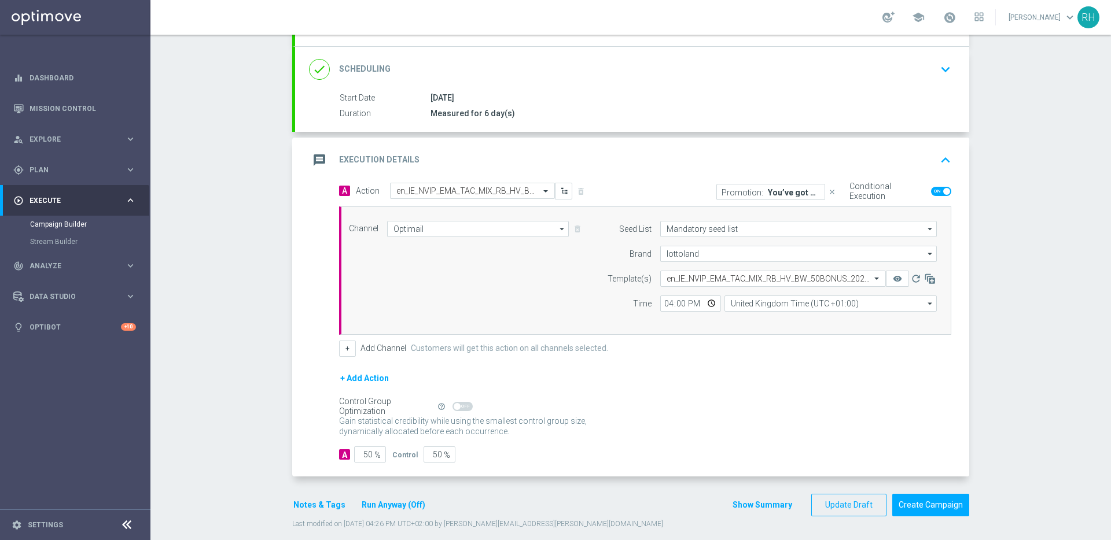
click at [679, 350] on div "+ Add Channel Customers will get this action on all channels selected." at bounding box center [645, 349] width 612 height 16
click at [763, 513] on div "Show Summary Update Draft Create Campaign" at bounding box center [850, 505] width 237 height 23
click at [763, 509] on button "Show Summary" at bounding box center [762, 505] width 61 height 13
click at [763, 517] on div "Last modified on 21 August 2025 at 04:26 PM UTC+02:00 by james.parr@lottoland.c…" at bounding box center [630, 523] width 677 height 13
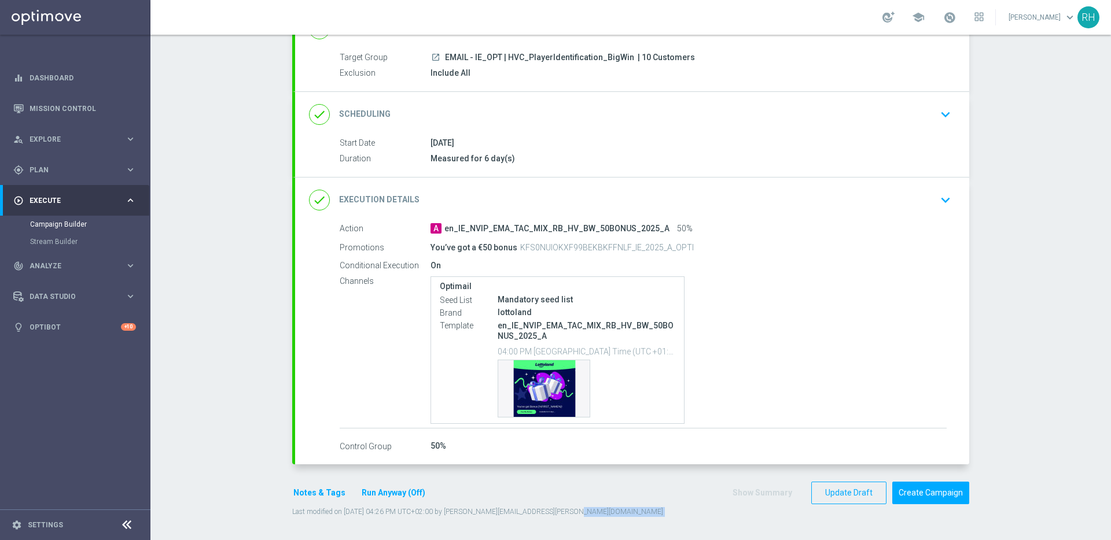
scroll to position [97, 0]
click at [959, 495] on button "Create Campaign" at bounding box center [930, 493] width 77 height 23
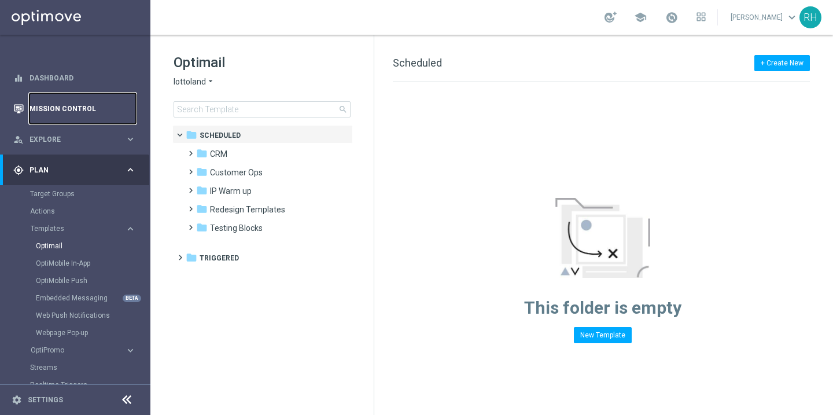
click at [90, 109] on link "Mission Control" at bounding box center [83, 108] width 106 height 31
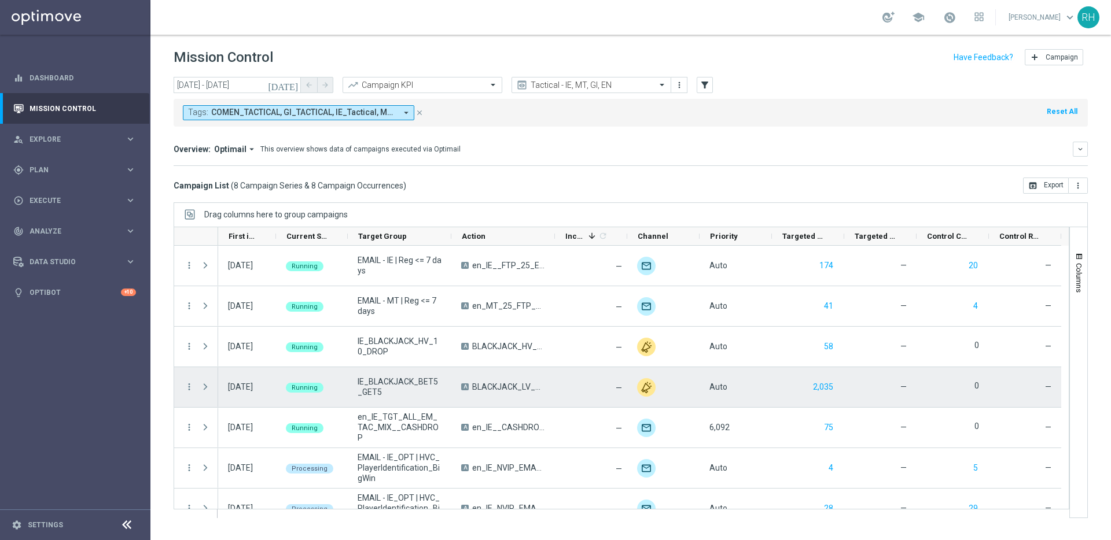
scroll to position [61, 0]
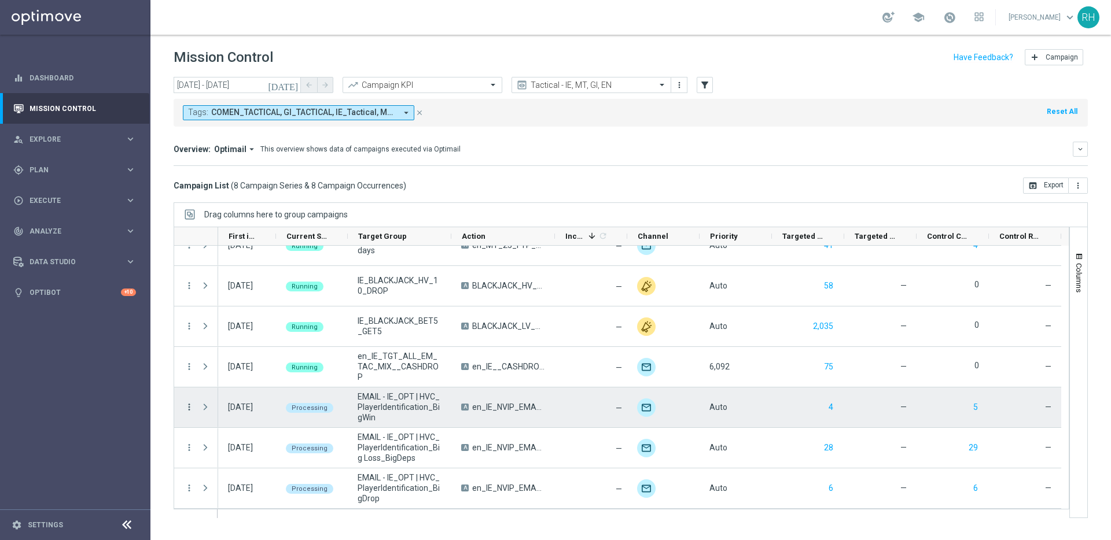
click at [193, 410] on icon "more_vert" at bounding box center [189, 407] width 10 height 10
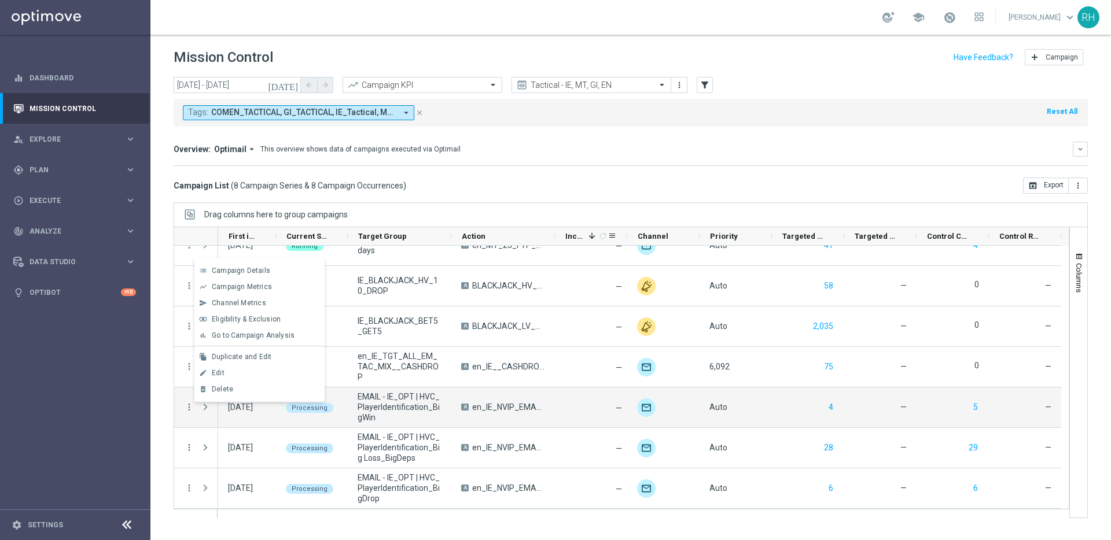
click at [579, 228] on div "Increase 1 refresh" at bounding box center [586, 236] width 42 height 18
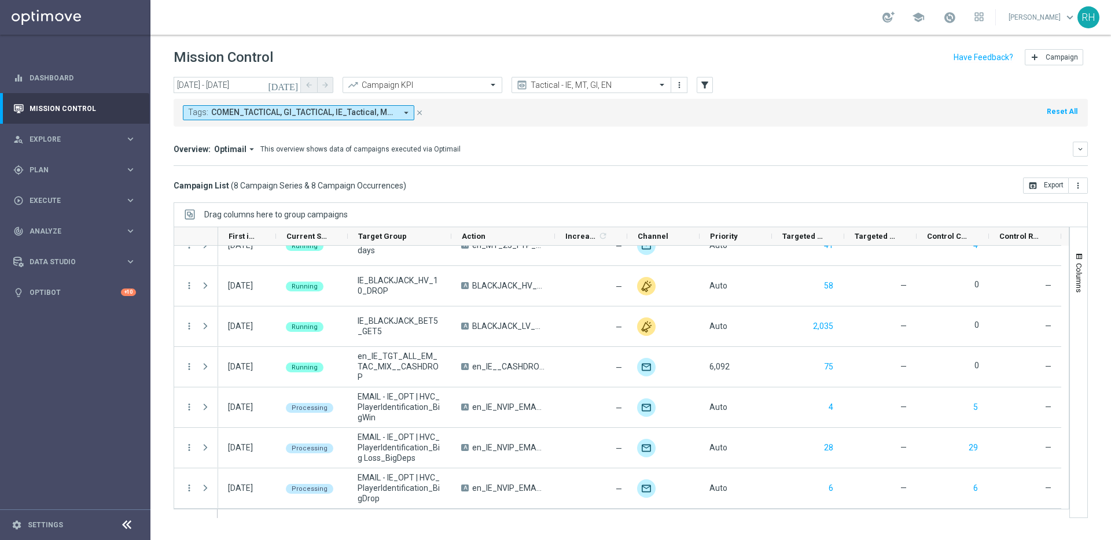
click at [579, 228] on div "Increase 1 refresh" at bounding box center [586, 236] width 42 height 18
click at [555, 80] on input "text" at bounding box center [580, 85] width 124 height 10
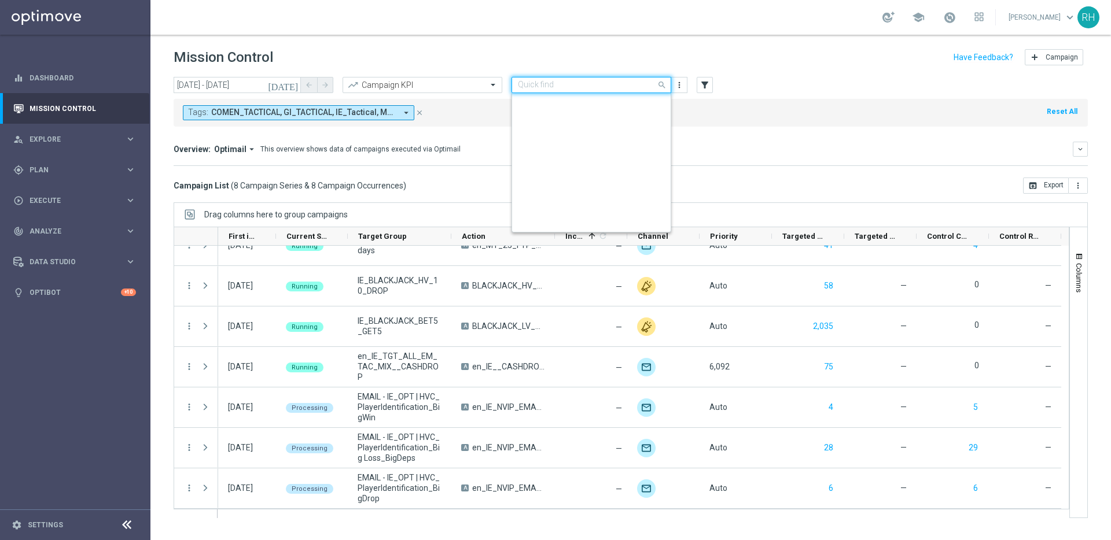
scroll to position [248, 0]
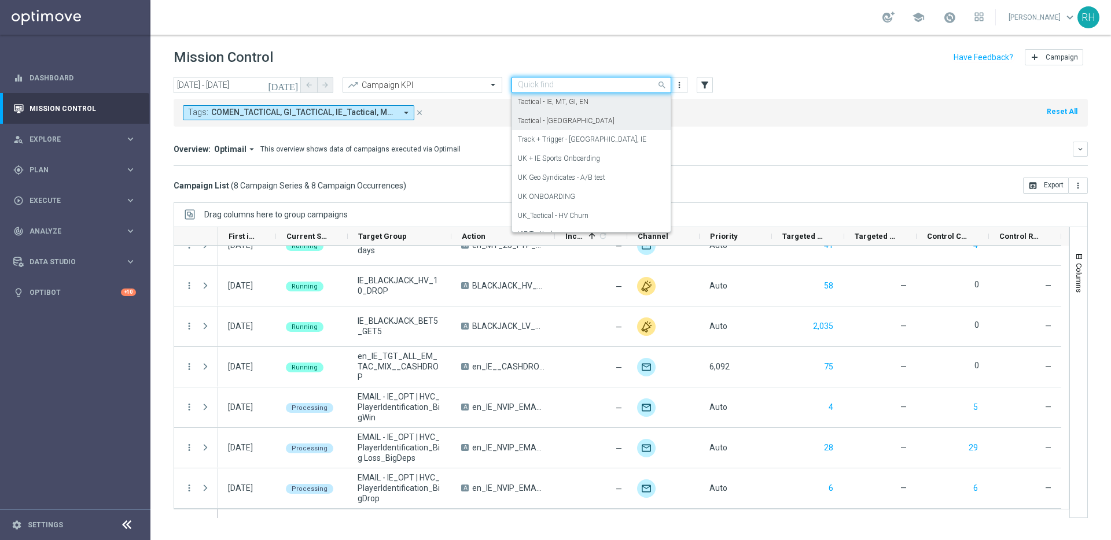
click at [563, 126] on div "Tactical - [GEOGRAPHIC_DATA]" at bounding box center [591, 121] width 147 height 19
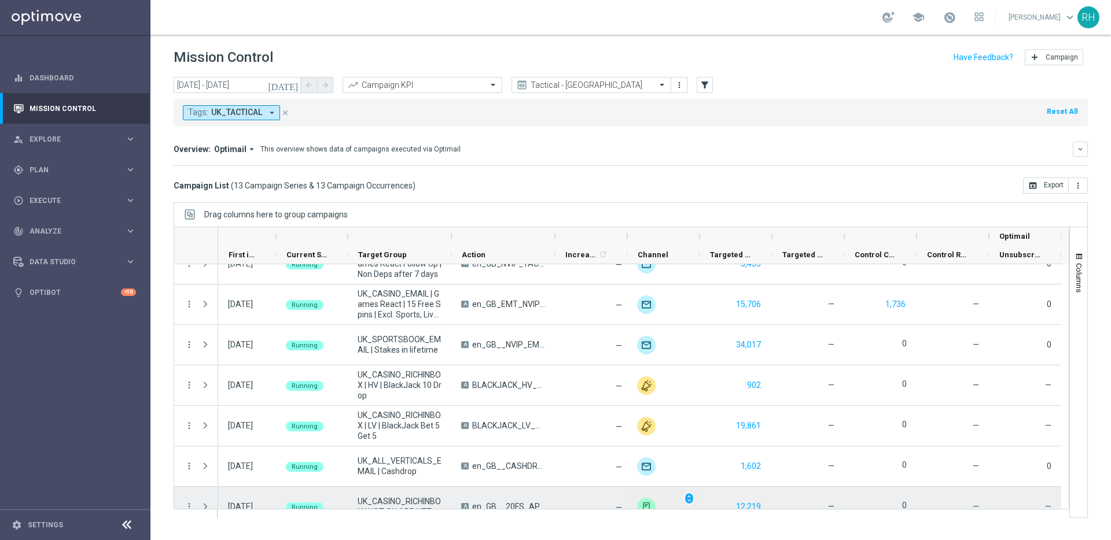
scroll to position [282, 0]
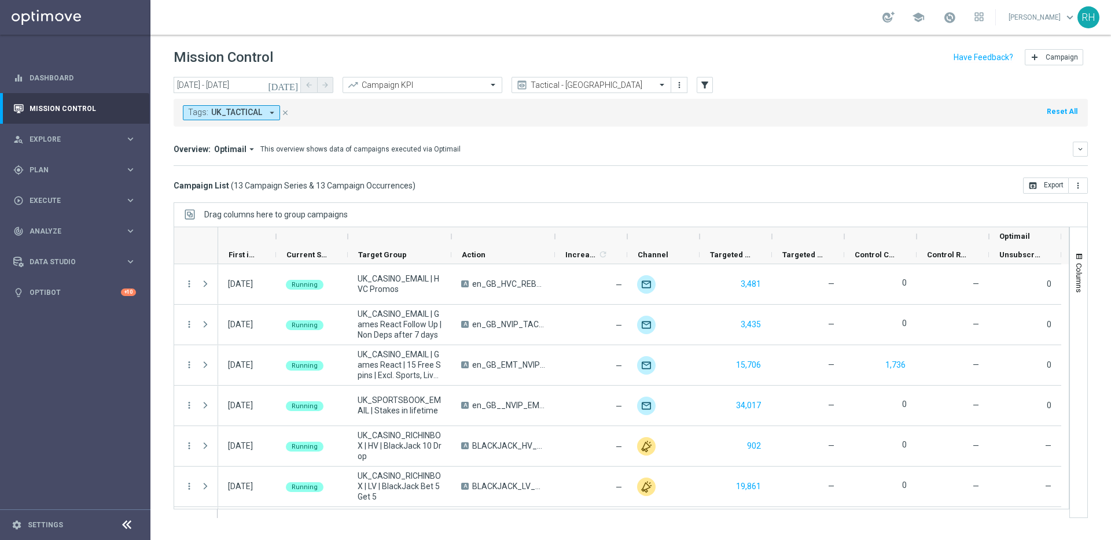
click at [789, 156] on div "Overview: Optimail arrow_drop_down This overview shows data of campaigns execut…" at bounding box center [631, 149] width 914 height 15
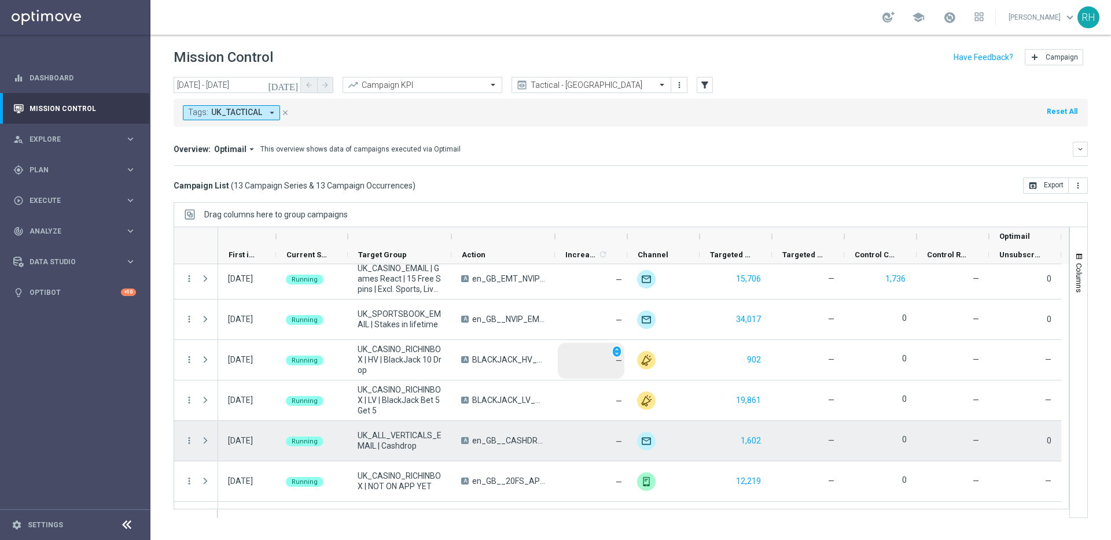
scroll to position [282, 0]
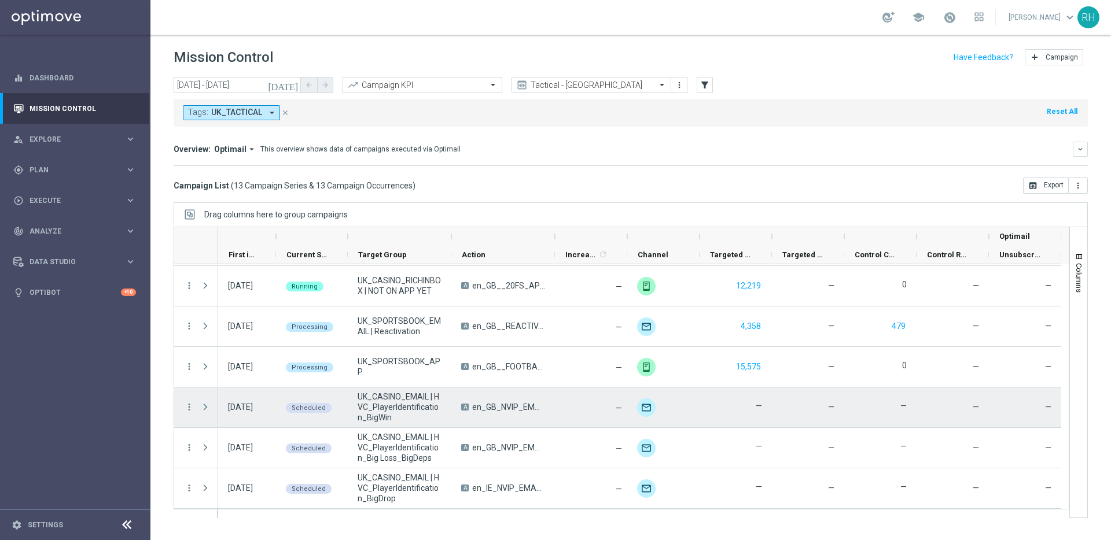
click at [207, 409] on span "Press SPACE to select this row." at bounding box center [205, 407] width 10 height 9
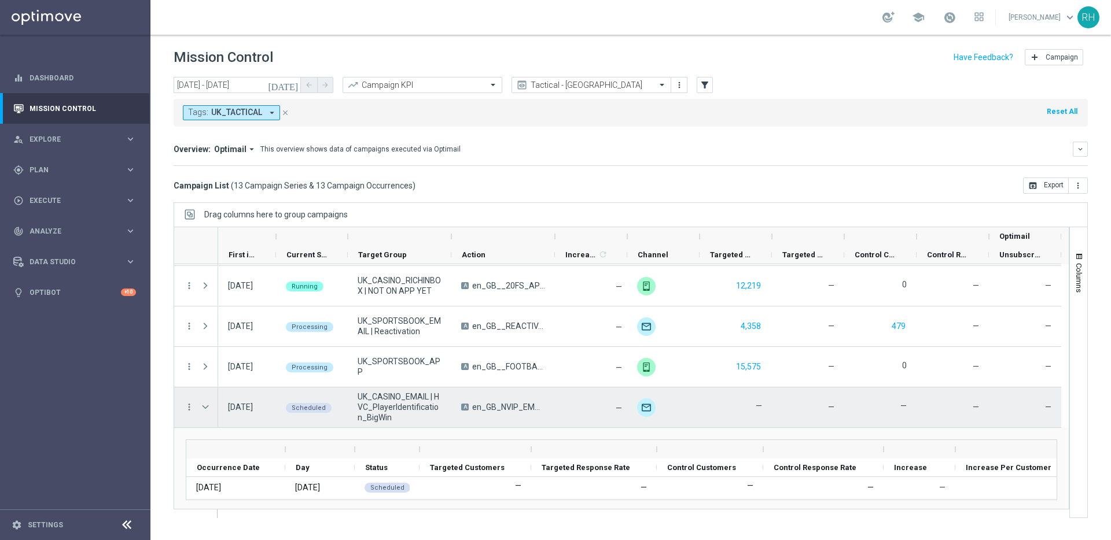
scroll to position [285, 0]
click at [187, 406] on icon "more_vert" at bounding box center [189, 404] width 10 height 10
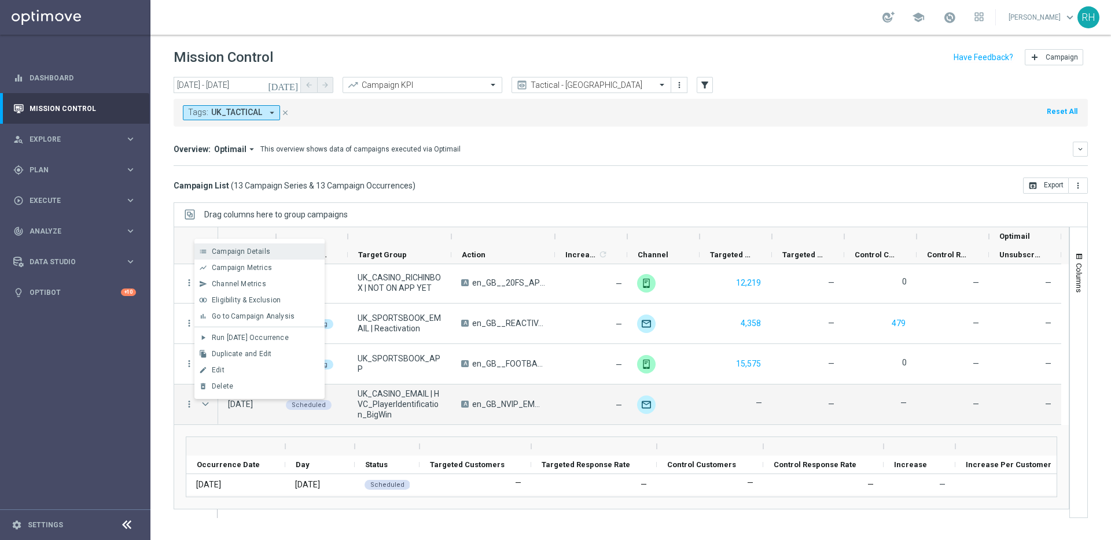
click at [303, 255] on div "Campaign Details" at bounding box center [266, 252] width 108 height 8
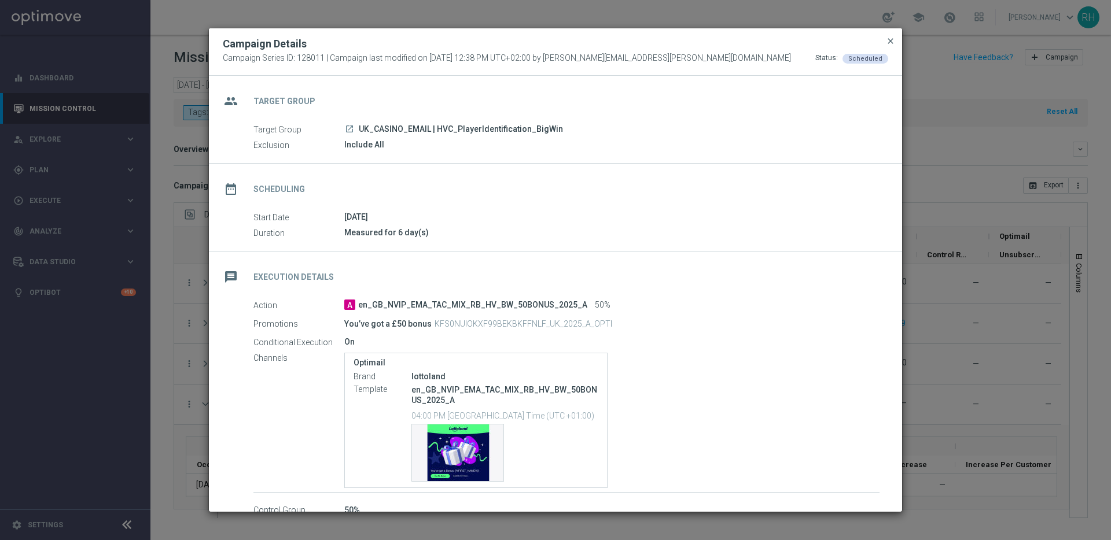
click at [891, 43] on span "close" at bounding box center [890, 40] width 9 height 9
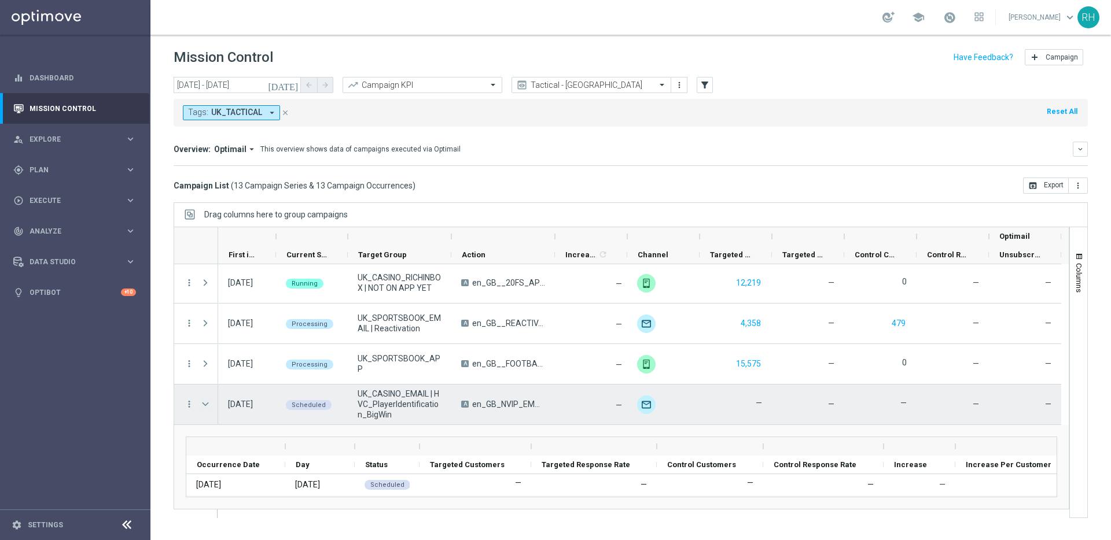
click at [204, 405] on span "Press SPACE to select this row." at bounding box center [205, 404] width 10 height 9
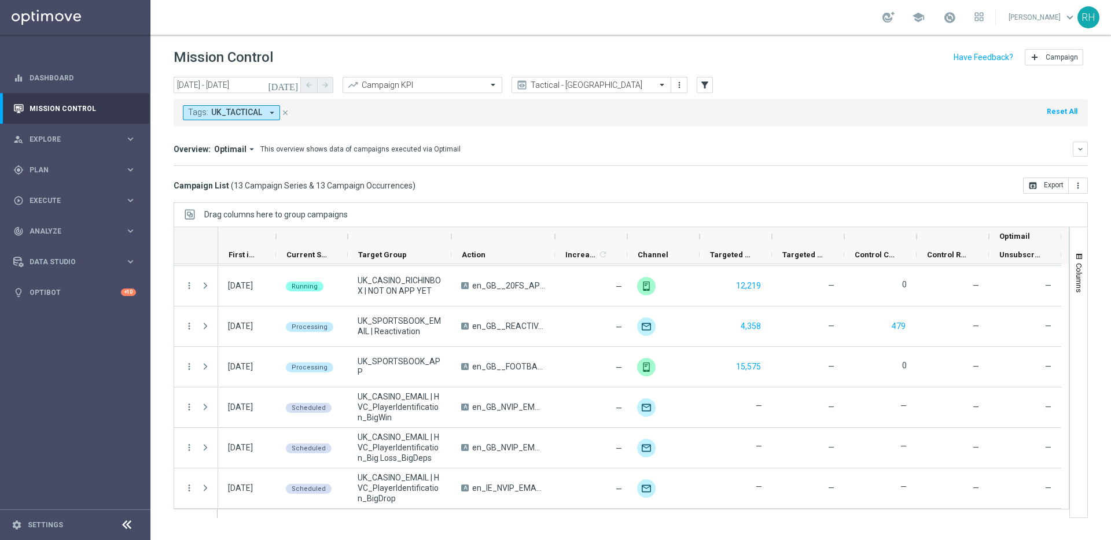
scroll to position [282, 0]
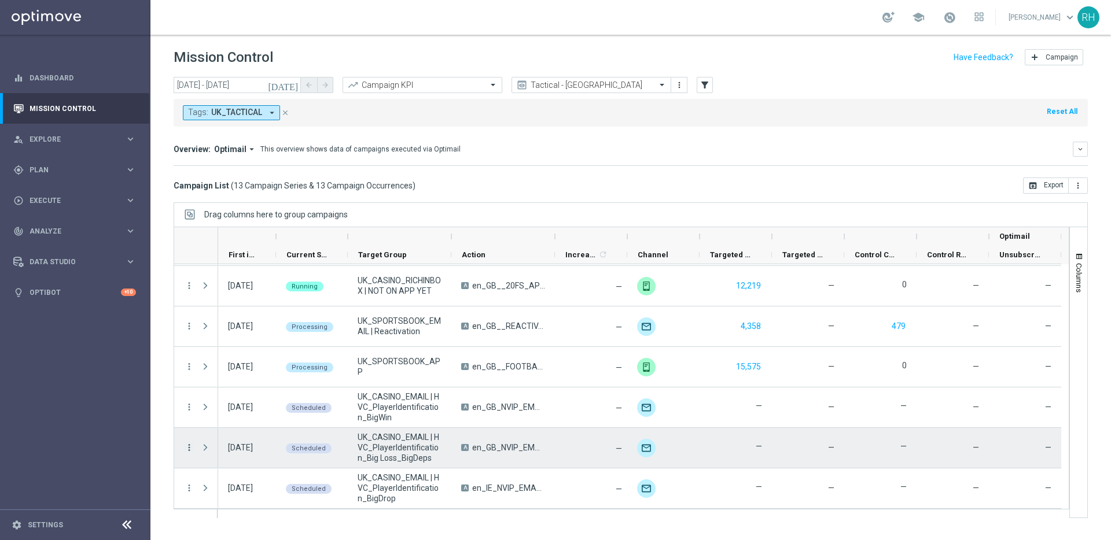
click at [191, 446] on icon "more_vert" at bounding box center [189, 448] width 10 height 10
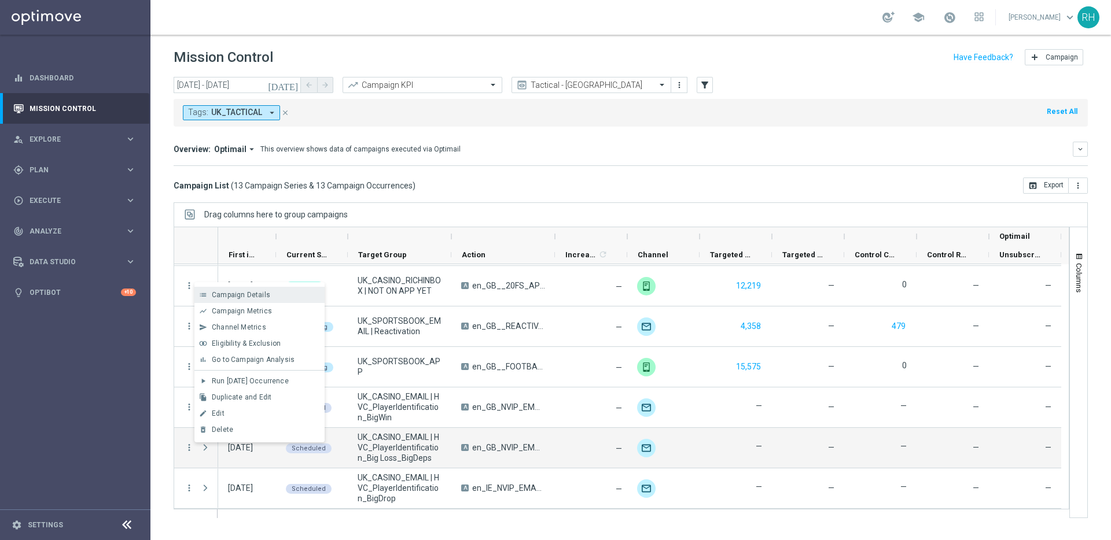
click at [256, 295] on span "Campaign Details" at bounding box center [241, 295] width 58 height 8
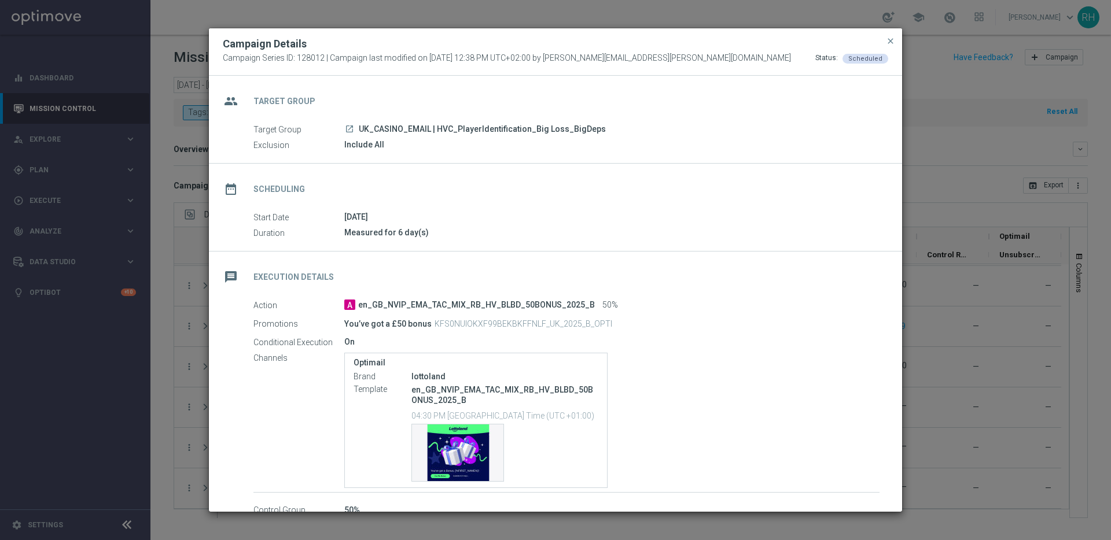
click at [896, 34] on div "Campaign Details Campaign Series ID: 128012 | Campaign last modified on [DATE] …" at bounding box center [555, 51] width 693 height 47
click at [888, 43] on span "close" at bounding box center [890, 40] width 9 height 9
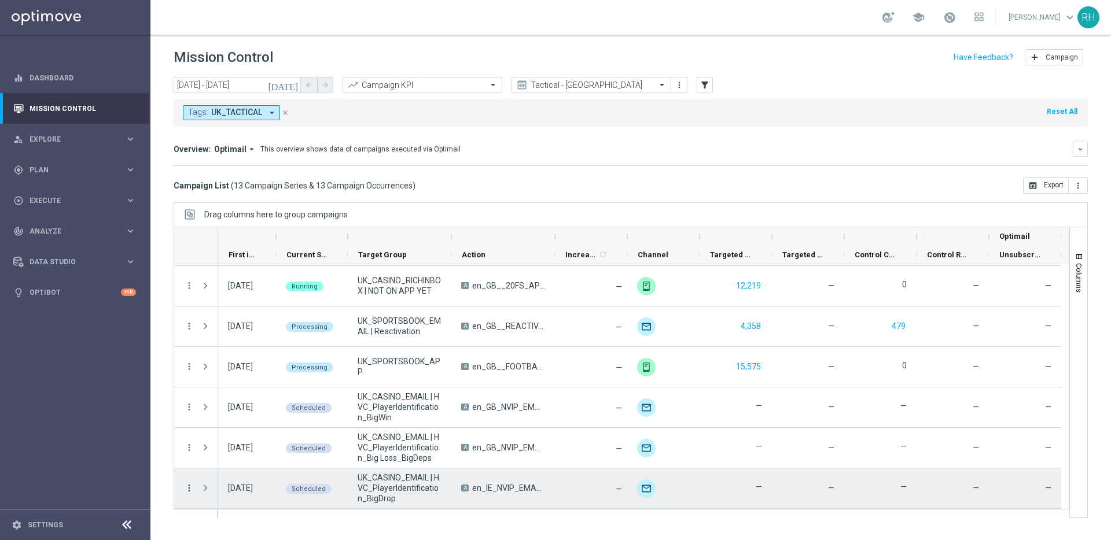
click at [185, 485] on icon "more_vert" at bounding box center [189, 488] width 10 height 10
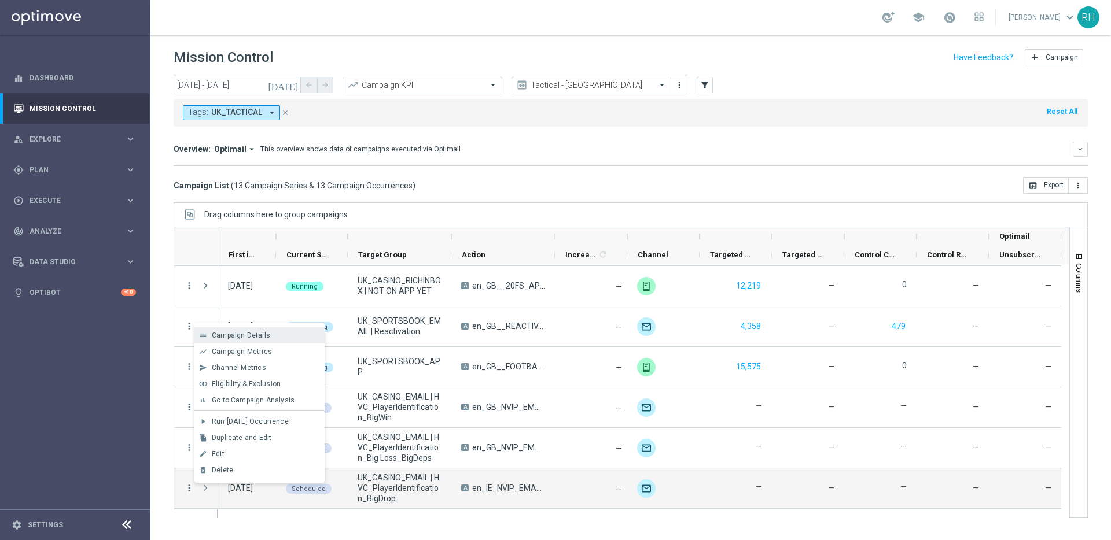
click at [231, 338] on span "Campaign Details" at bounding box center [241, 336] width 58 height 8
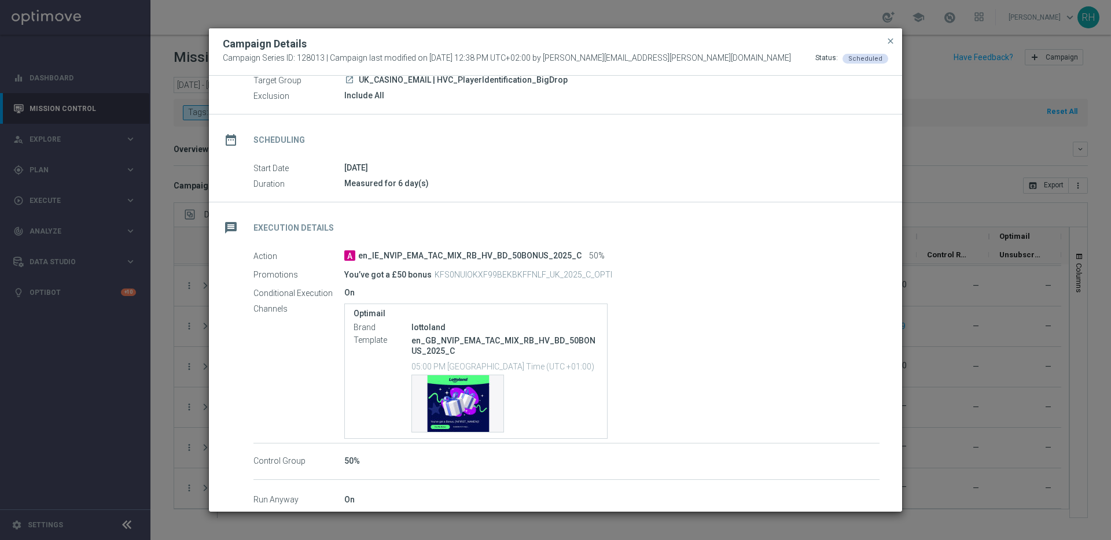
scroll to position [106, 0]
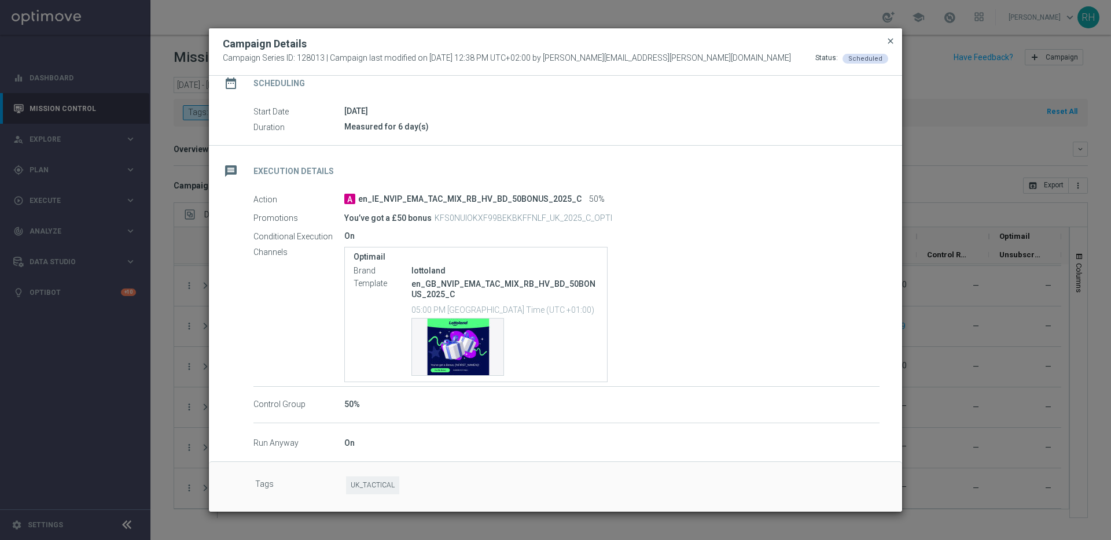
click at [894, 43] on span "close" at bounding box center [890, 40] width 9 height 9
